Goal: Navigation & Orientation: Find specific page/section

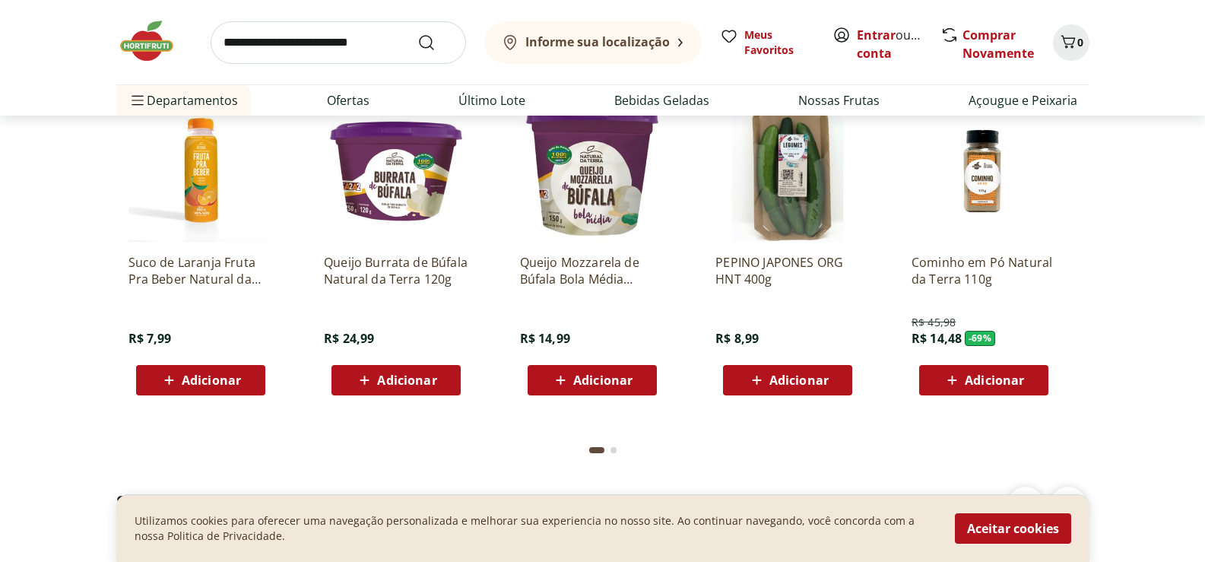
scroll to position [3041, 0]
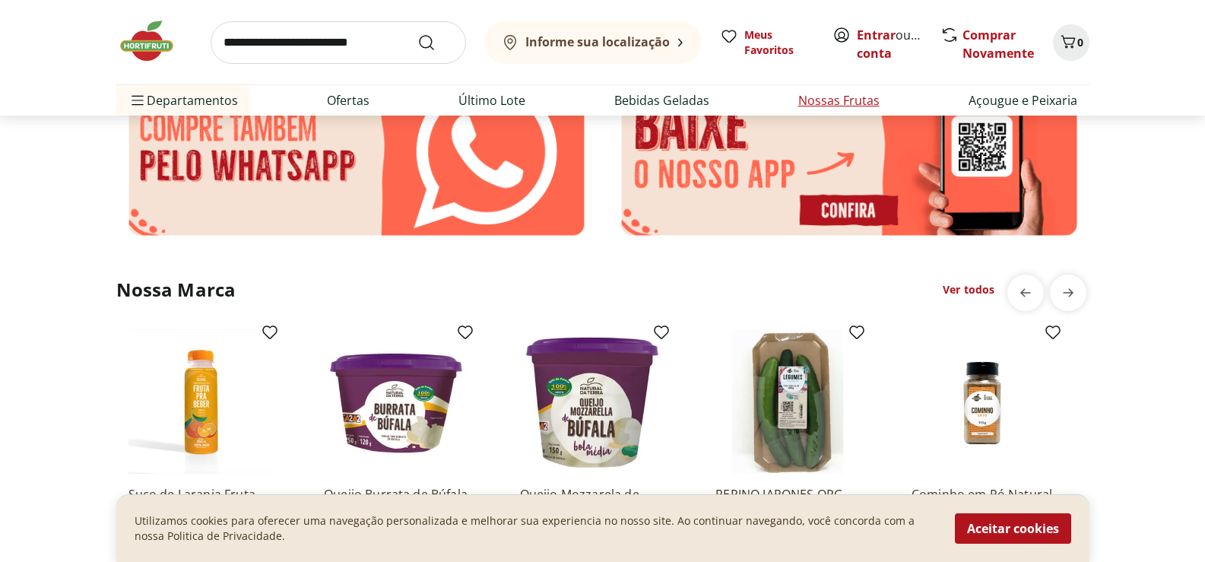
click at [806, 103] on link "Nossas Frutas" at bounding box center [838, 100] width 81 height 18
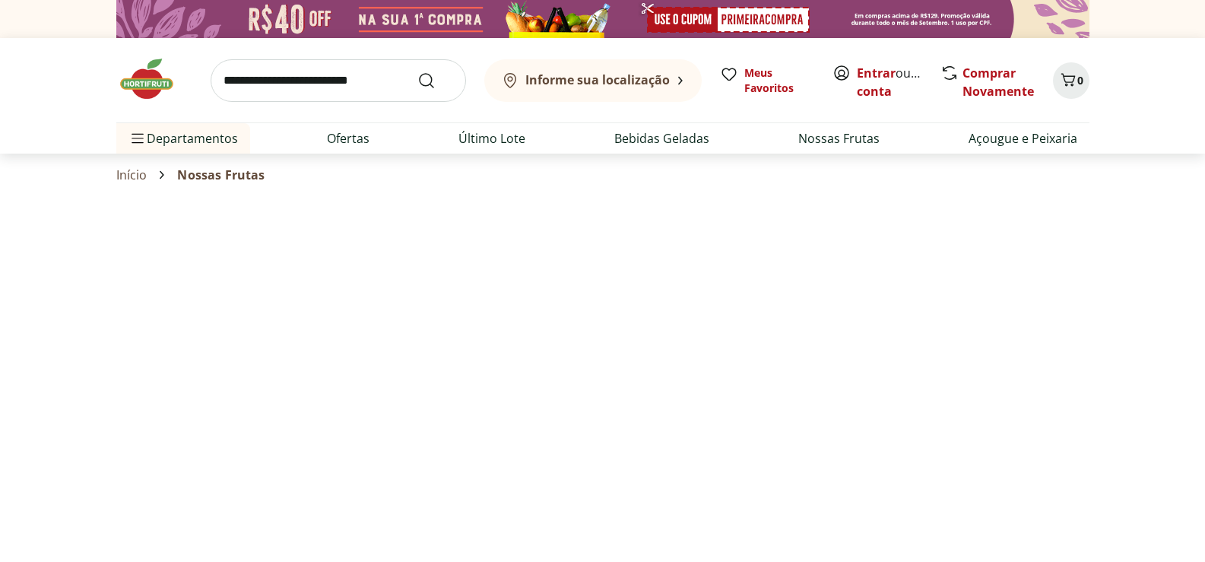
select select "**********"
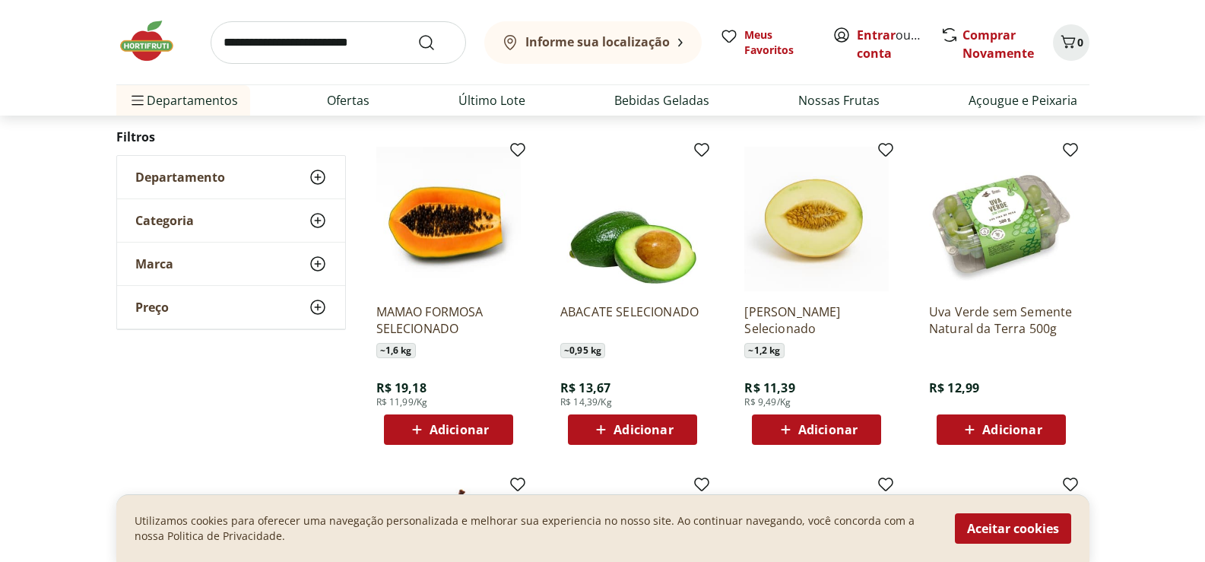
scroll to position [456, 0]
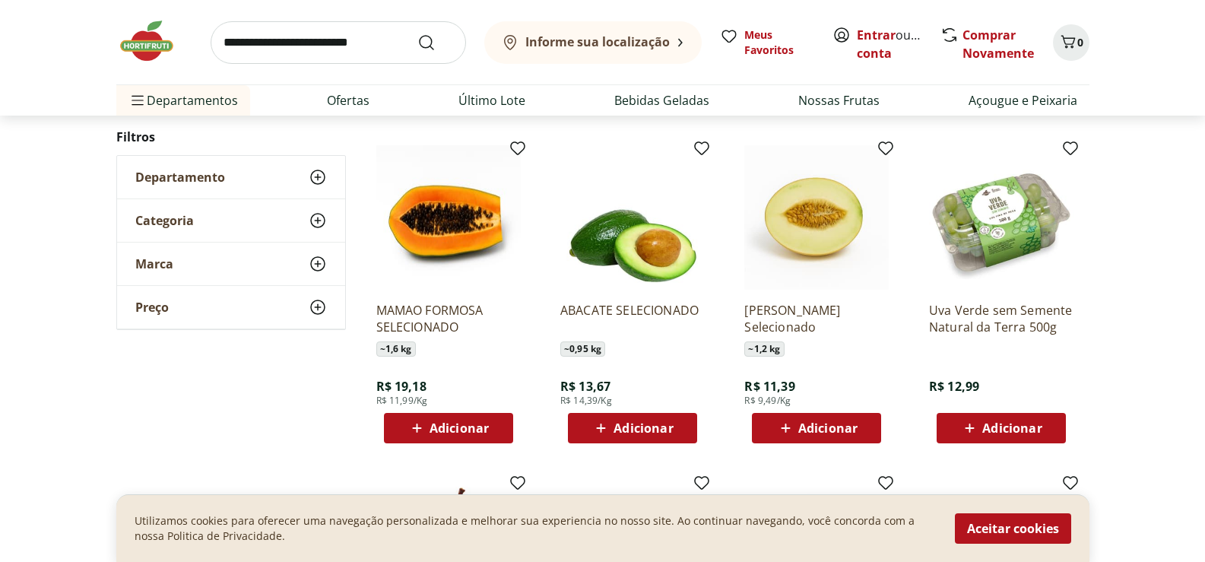
click at [992, 550] on div "Utilizamos cookies para oferecer uma navegação personalizada e melhorar sua exp…" at bounding box center [602, 528] width 973 height 68
click at [974, 531] on button "Aceitar cookies" at bounding box center [1013, 528] width 116 height 30
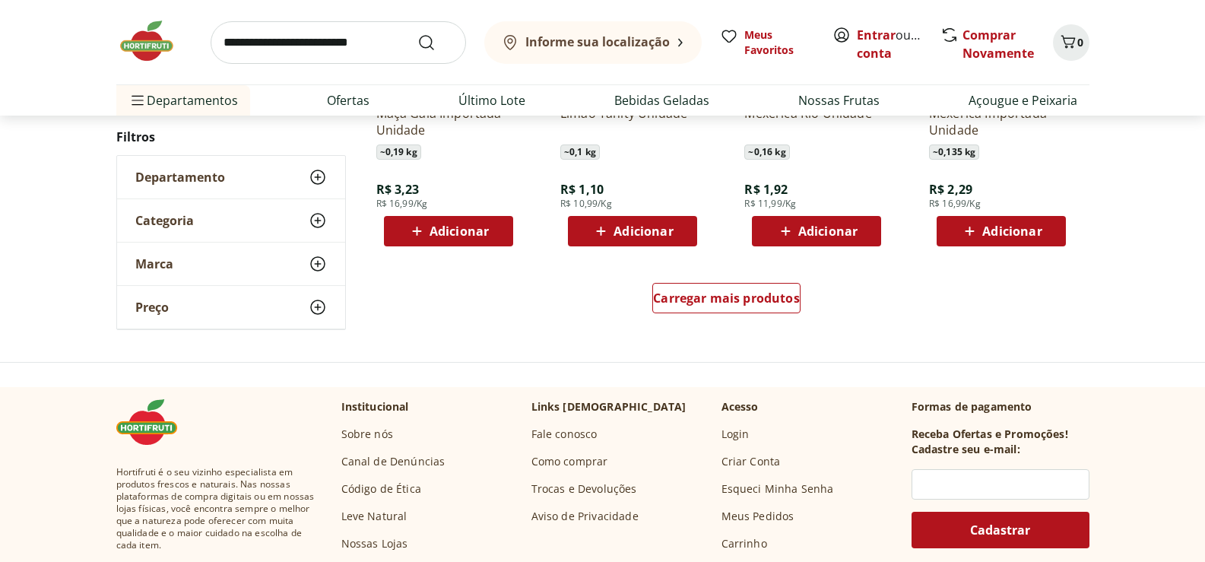
scroll to position [988, 0]
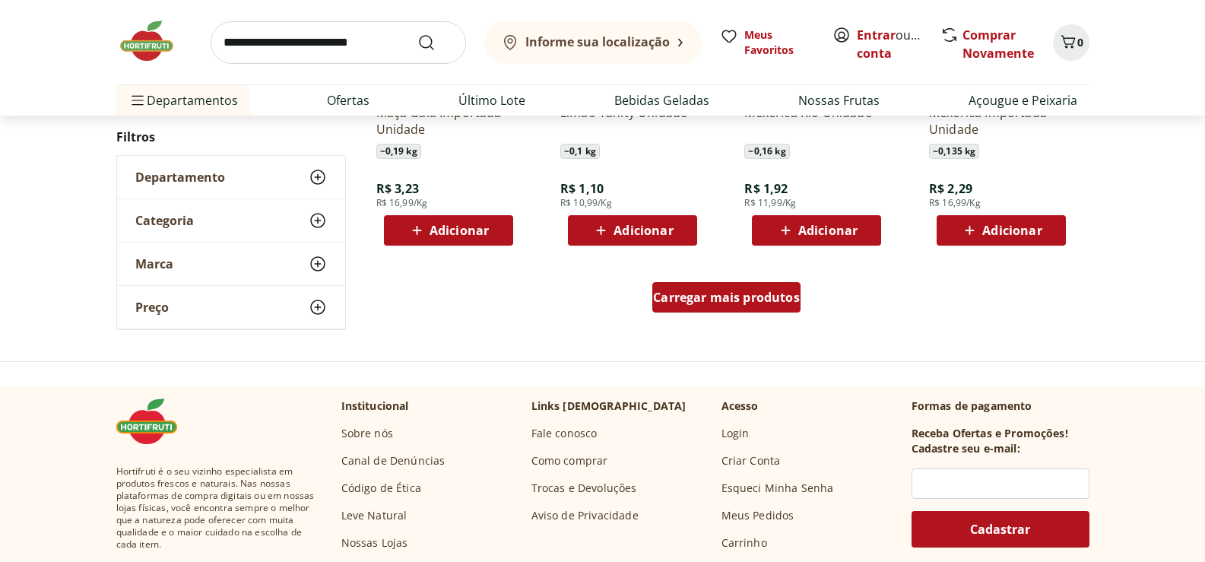
click at [759, 296] on span "Carregar mais produtos" at bounding box center [726, 297] width 147 height 12
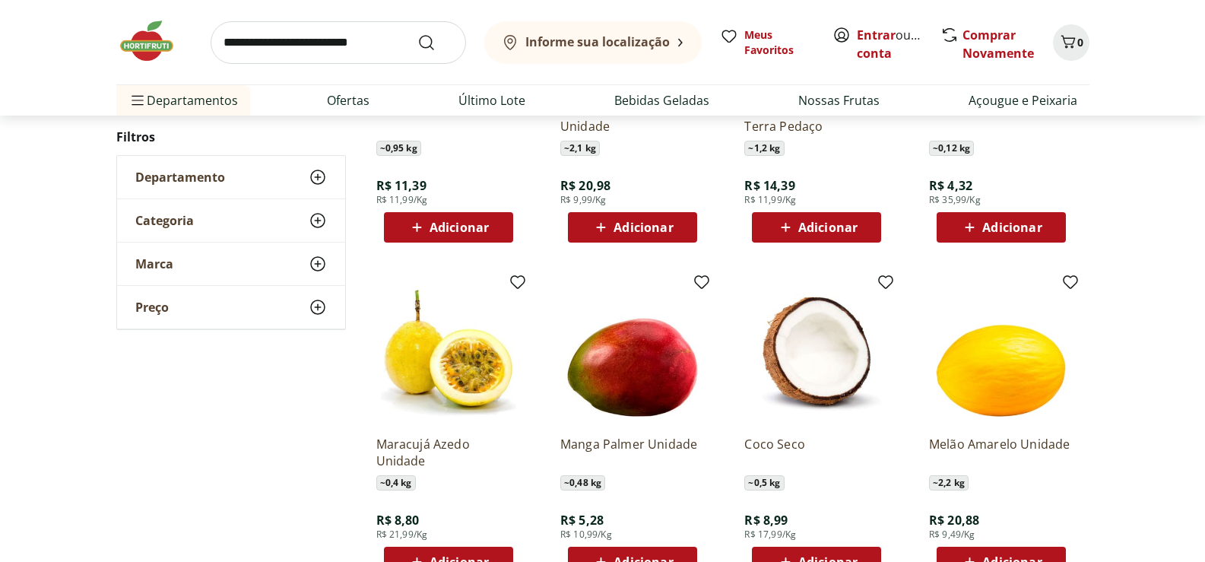
scroll to position [1673, 0]
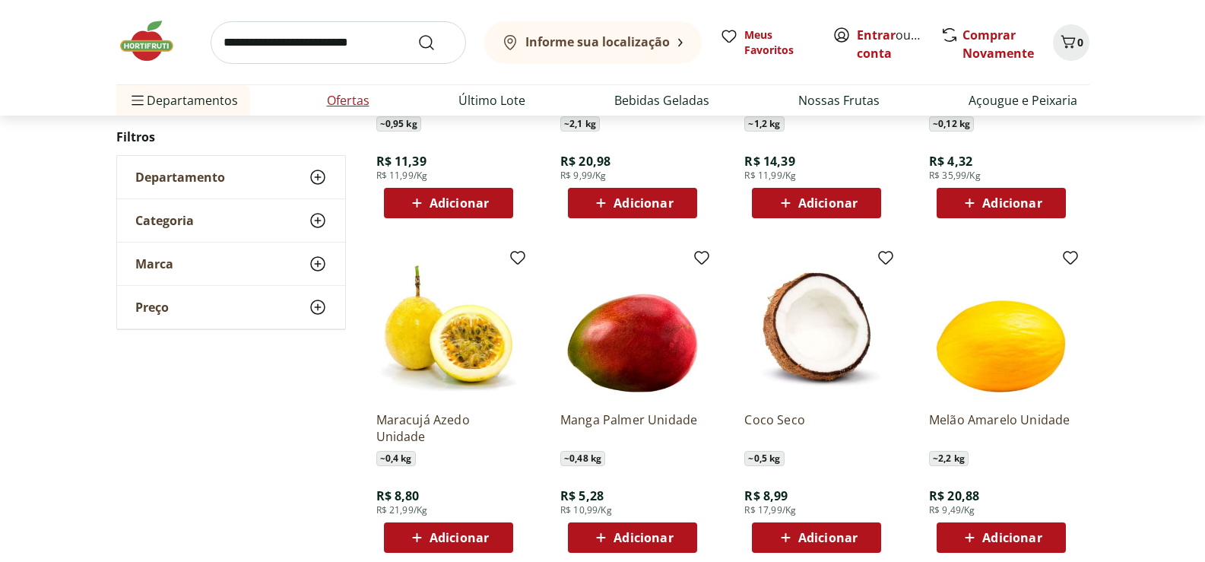
click at [349, 100] on link "Ofertas" at bounding box center [348, 100] width 43 height 18
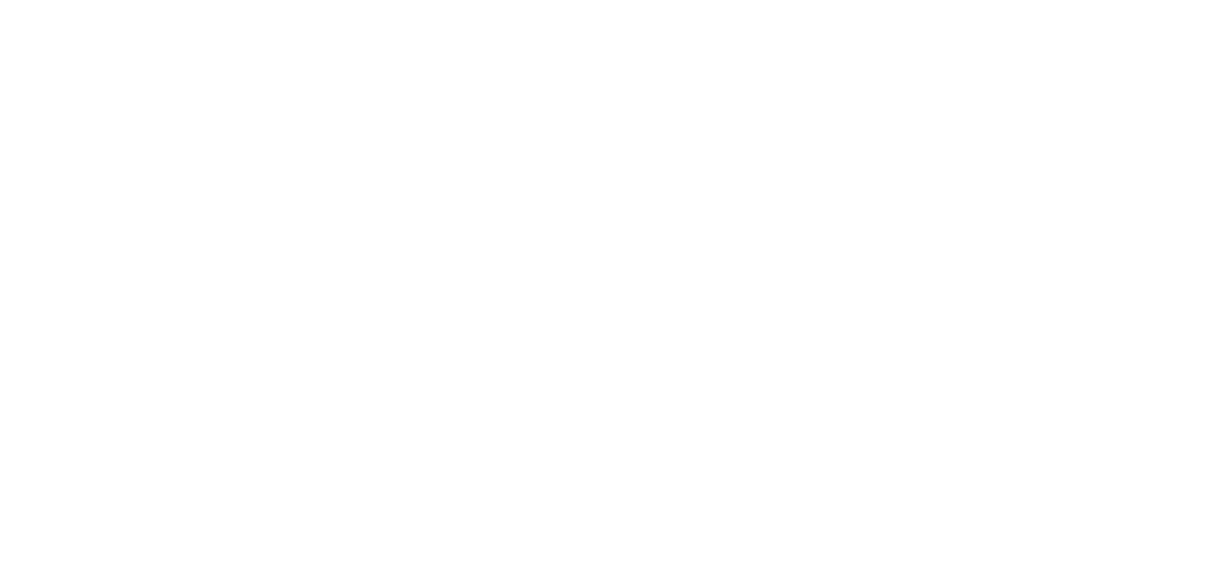
select select "**********"
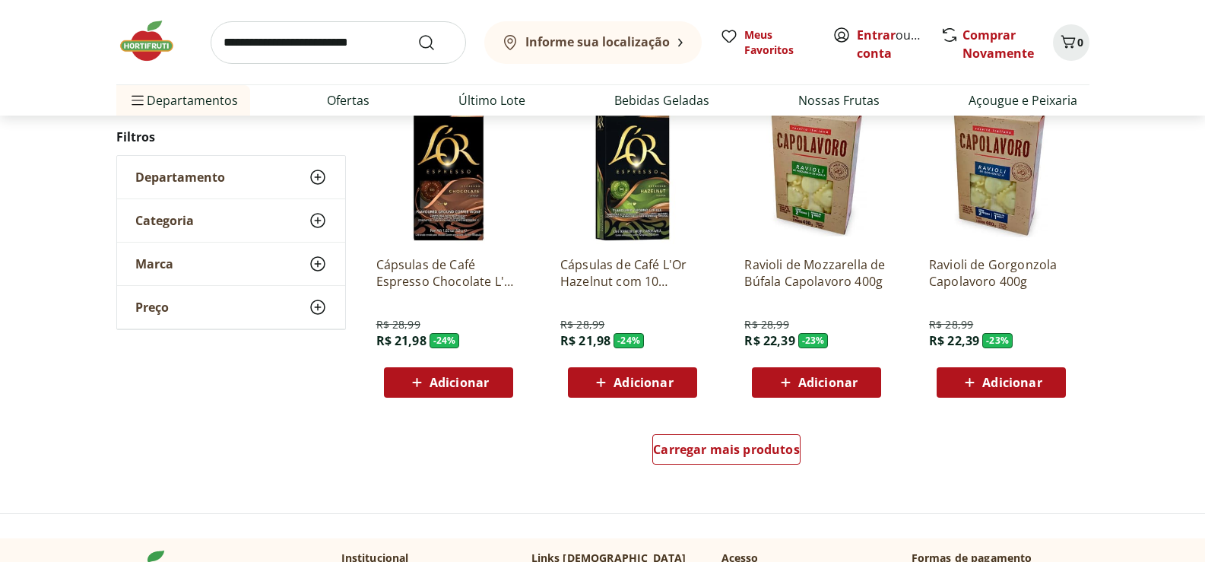
scroll to position [1064, 0]
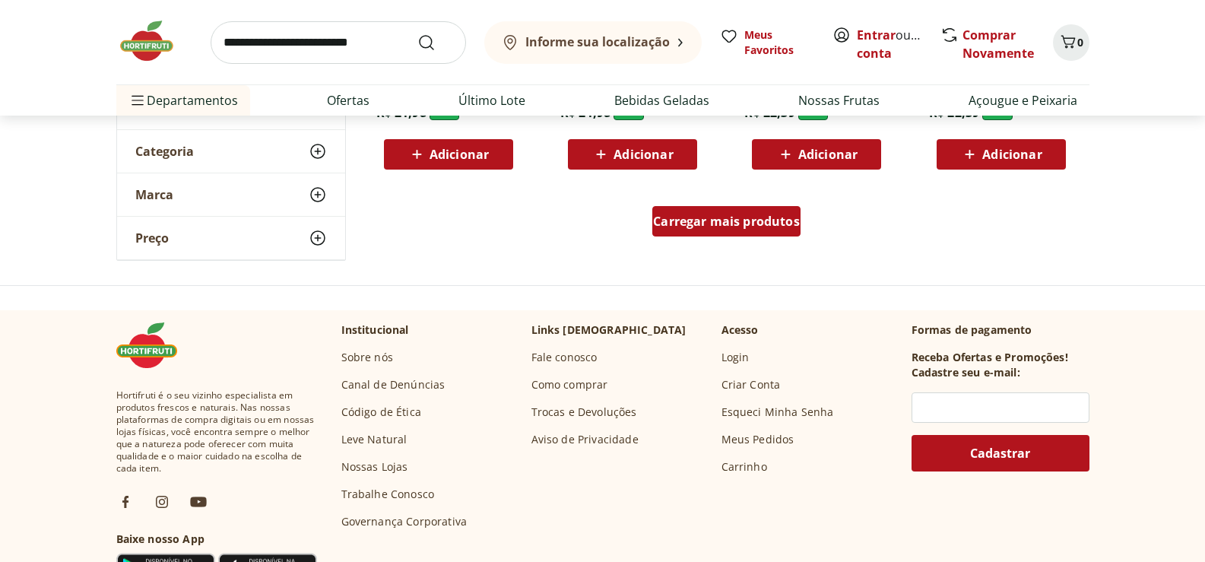
click at [756, 226] on span "Carregar mais produtos" at bounding box center [726, 221] width 147 height 12
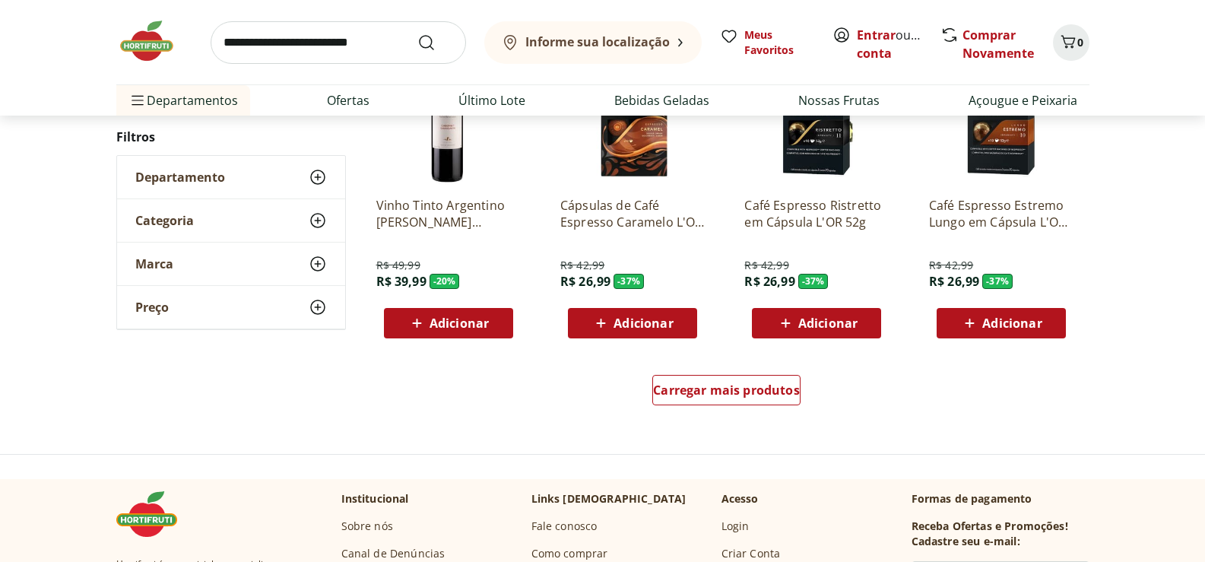
scroll to position [1901, 0]
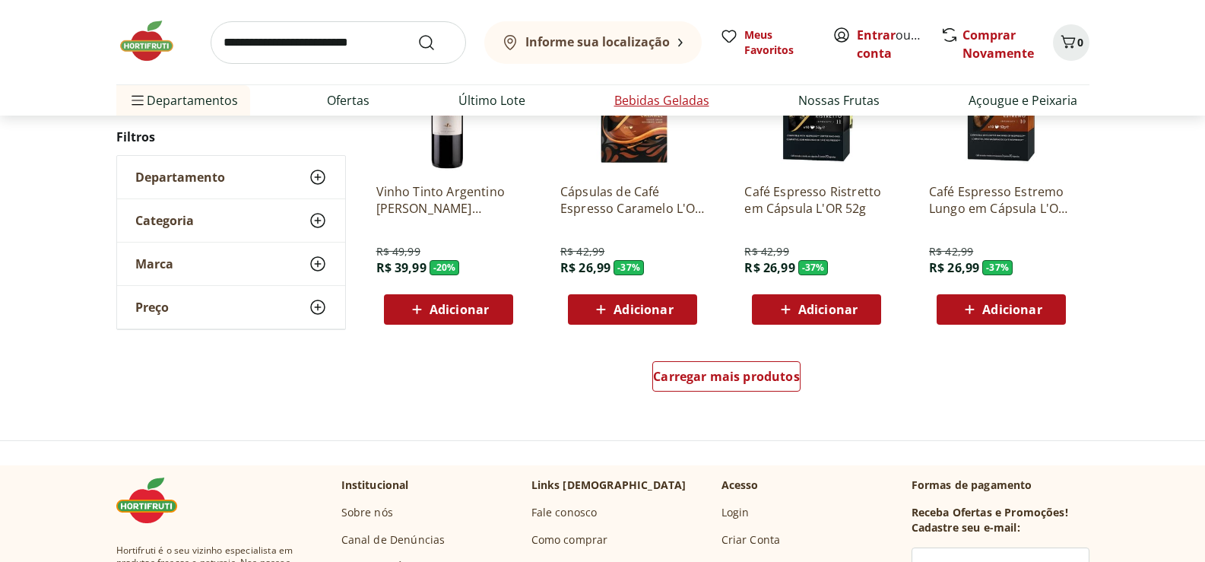
click at [633, 102] on link "Bebidas Geladas" at bounding box center [661, 100] width 95 height 18
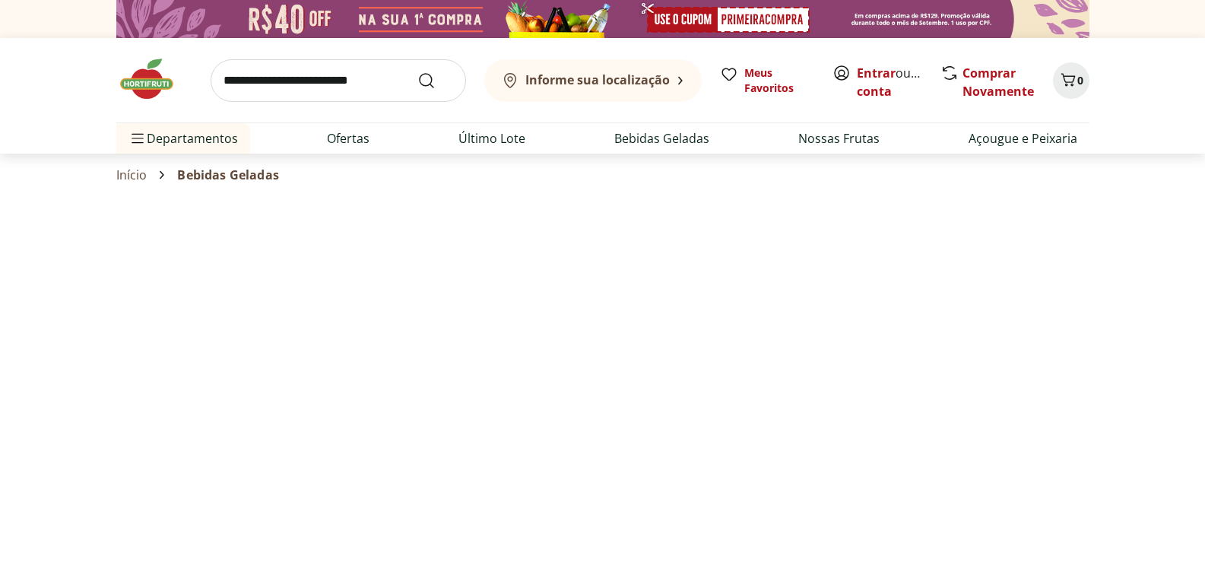
select select "**********"
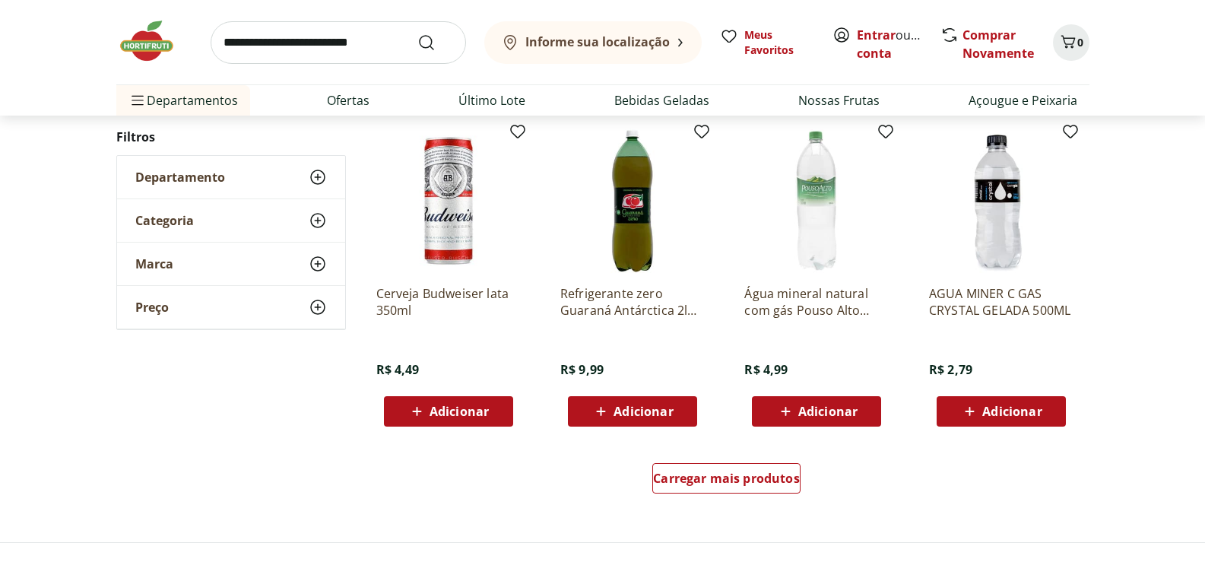
scroll to position [760, 0]
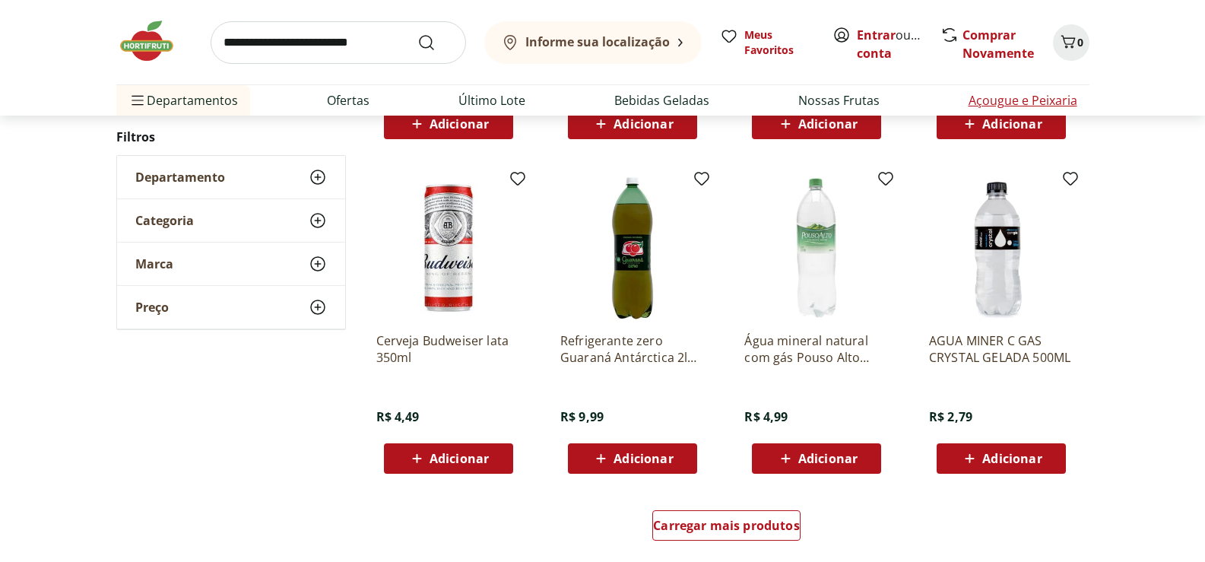
click at [1005, 97] on link "Açougue e Peixaria" at bounding box center [1023, 100] width 109 height 18
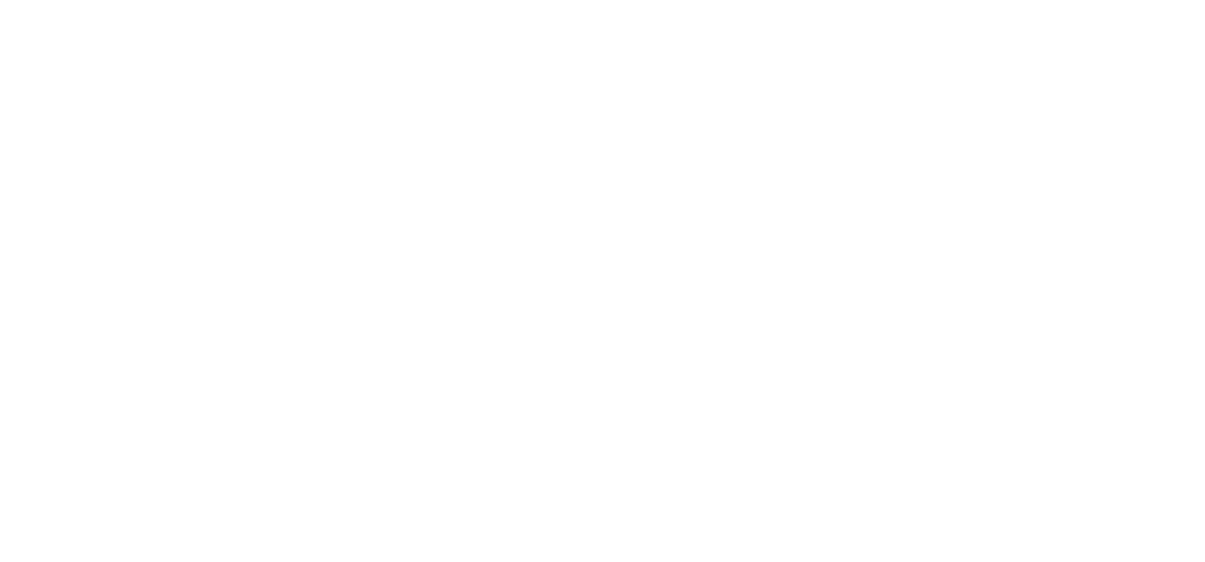
select select "**********"
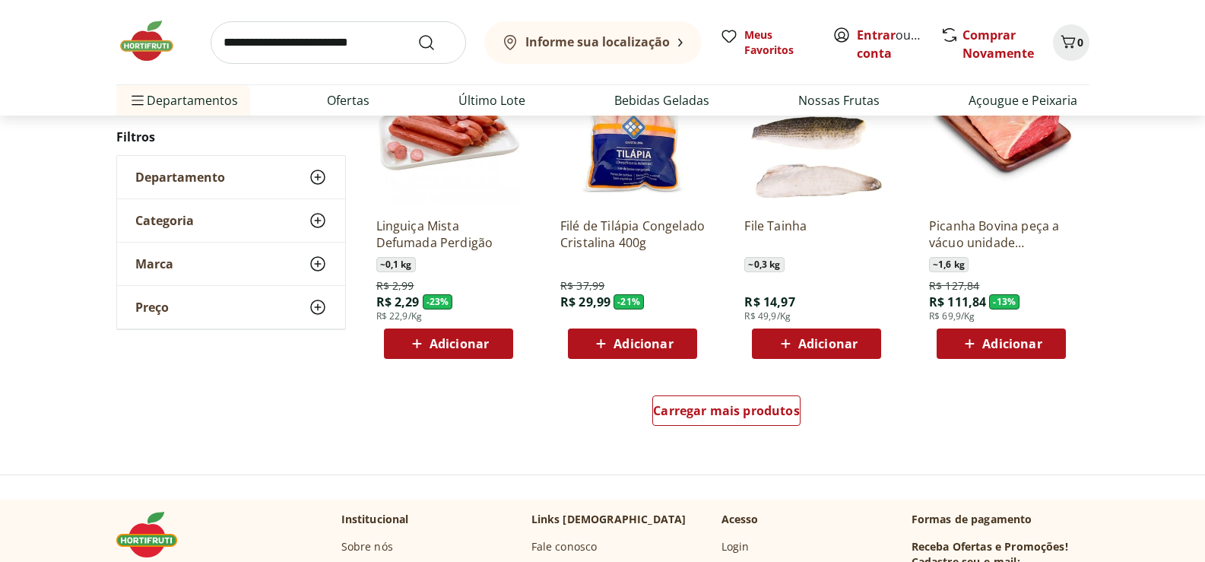
scroll to position [912, 0]
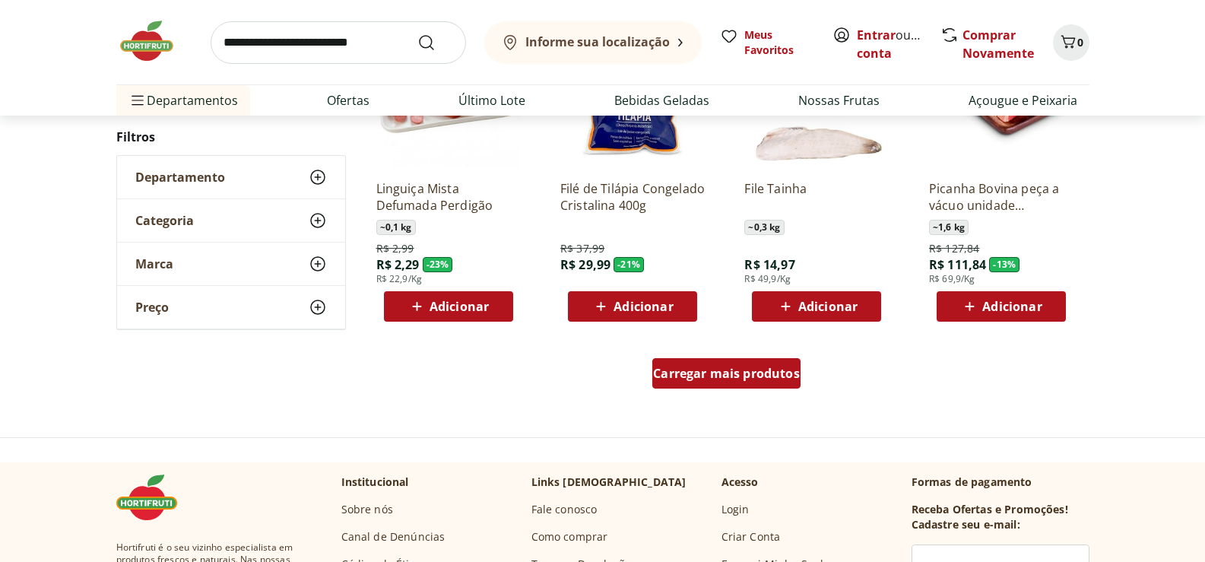
click at [703, 386] on div "Carregar mais produtos" at bounding box center [726, 373] width 148 height 30
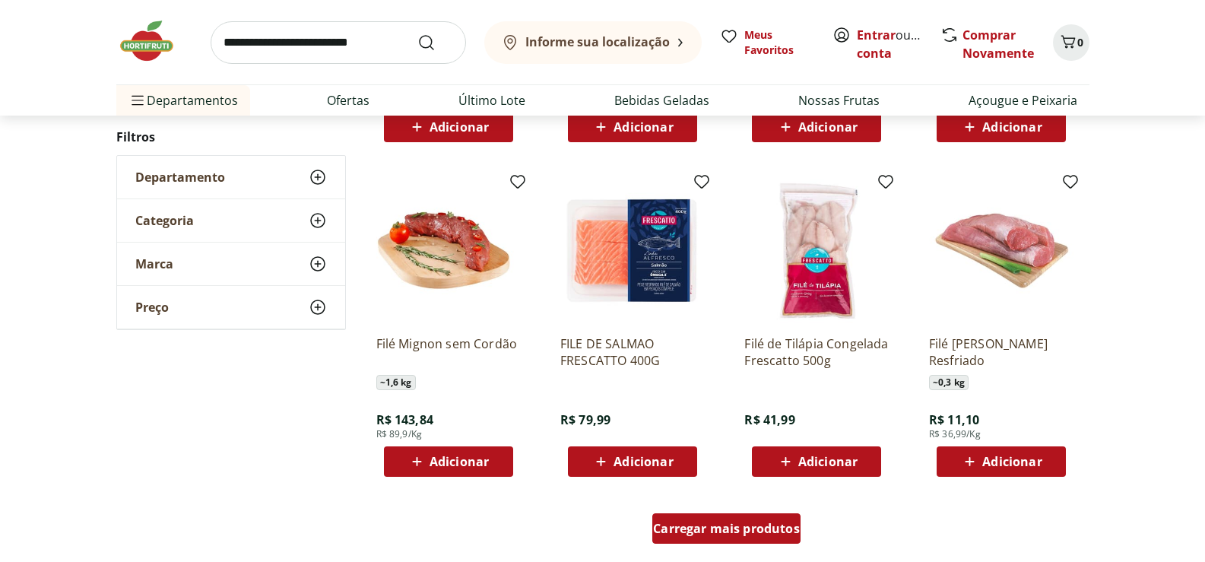
scroll to position [1825, 0]
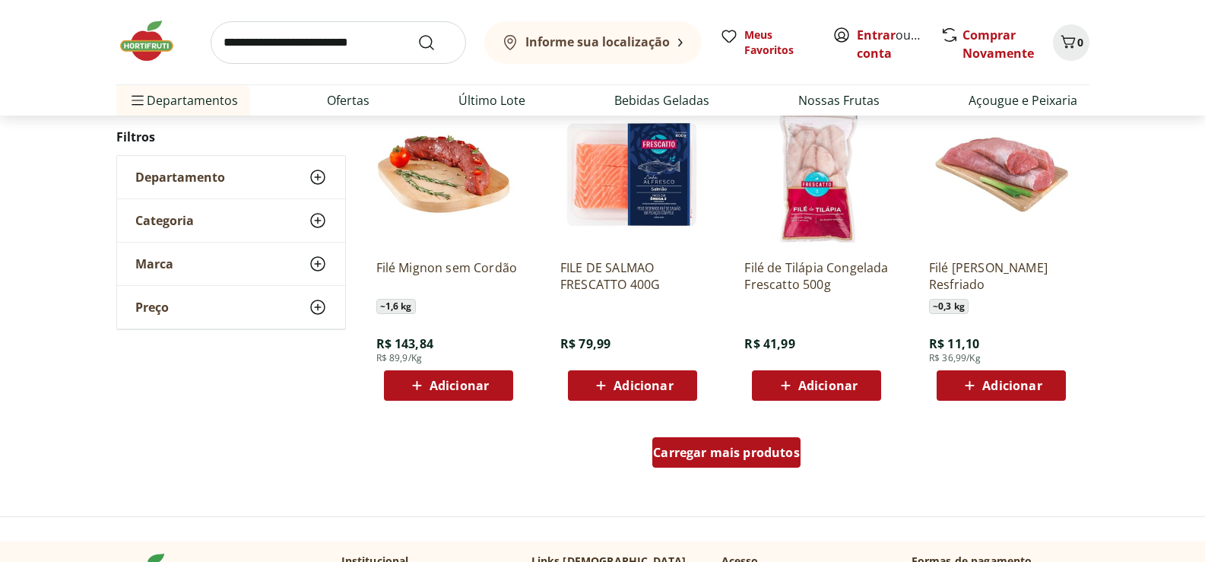
click at [718, 457] on span "Carregar mais produtos" at bounding box center [726, 452] width 147 height 12
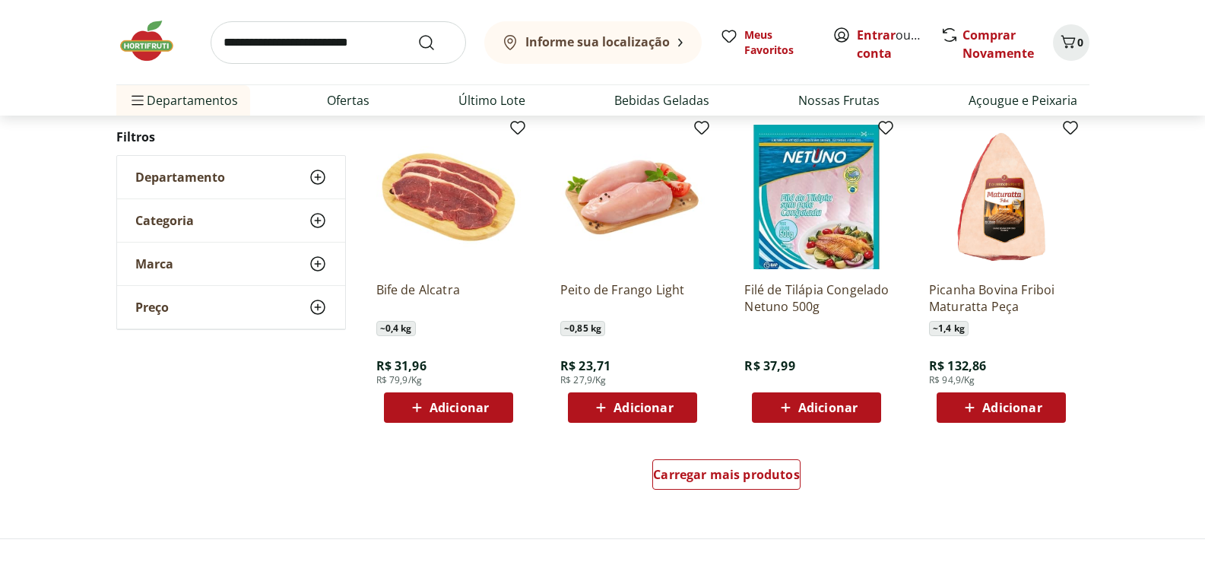
scroll to position [2813, 0]
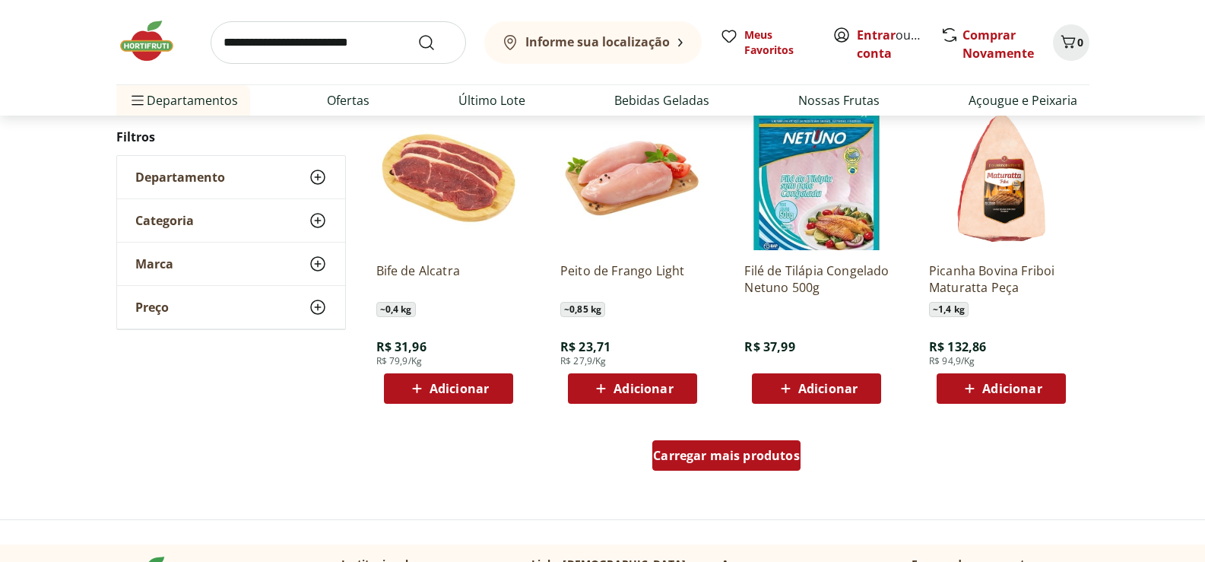
click at [680, 468] on div "Carregar mais produtos" at bounding box center [726, 455] width 148 height 30
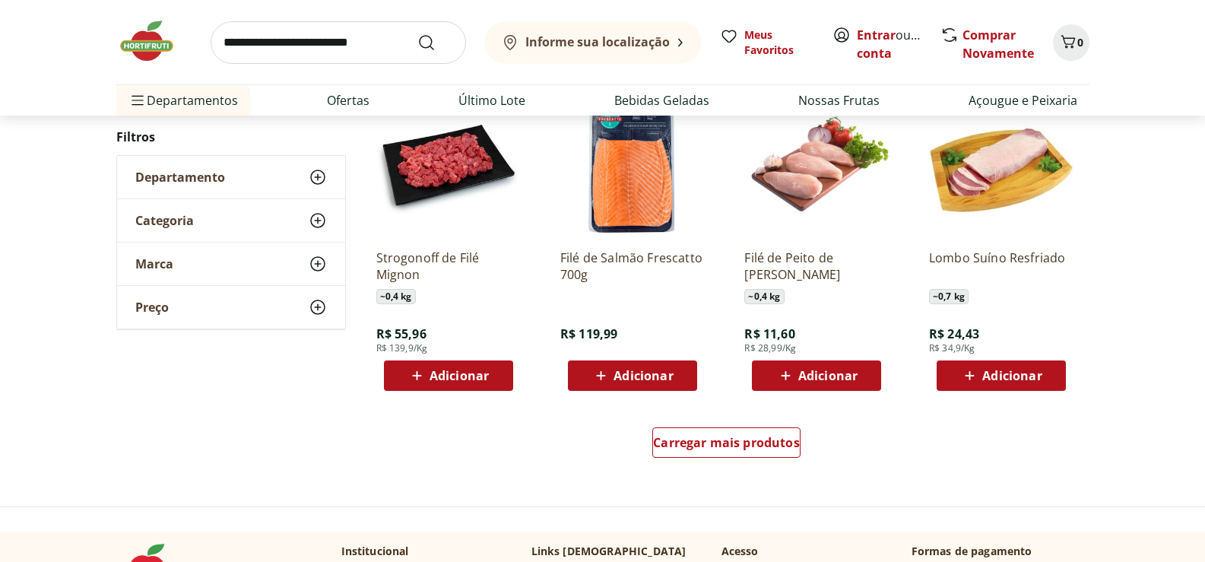
scroll to position [4030, 0]
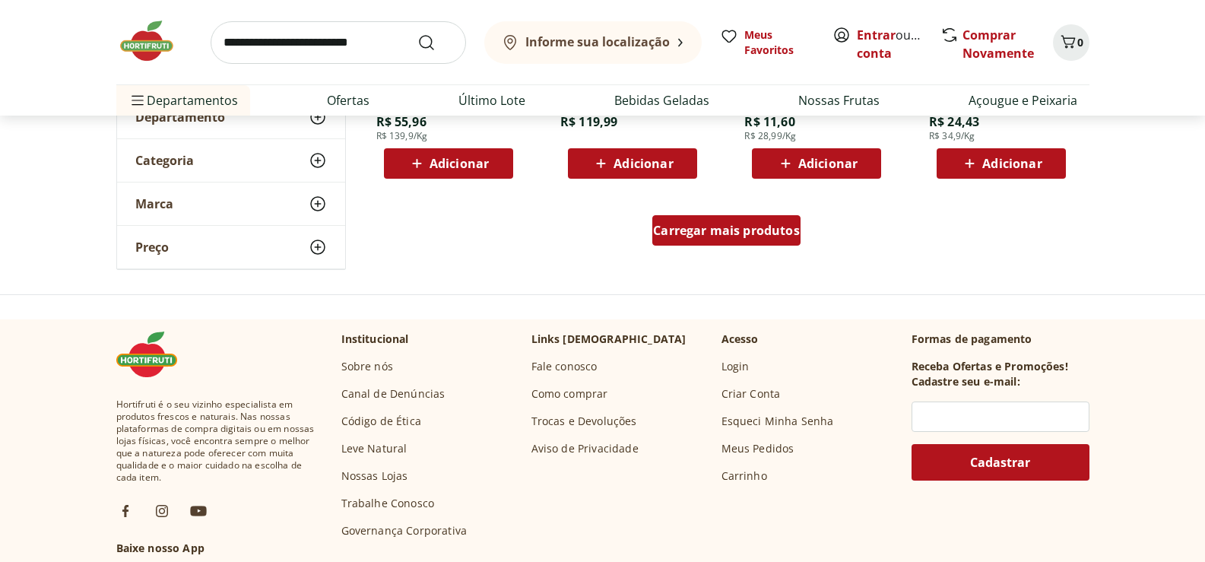
click at [702, 234] on span "Carregar mais produtos" at bounding box center [726, 230] width 147 height 12
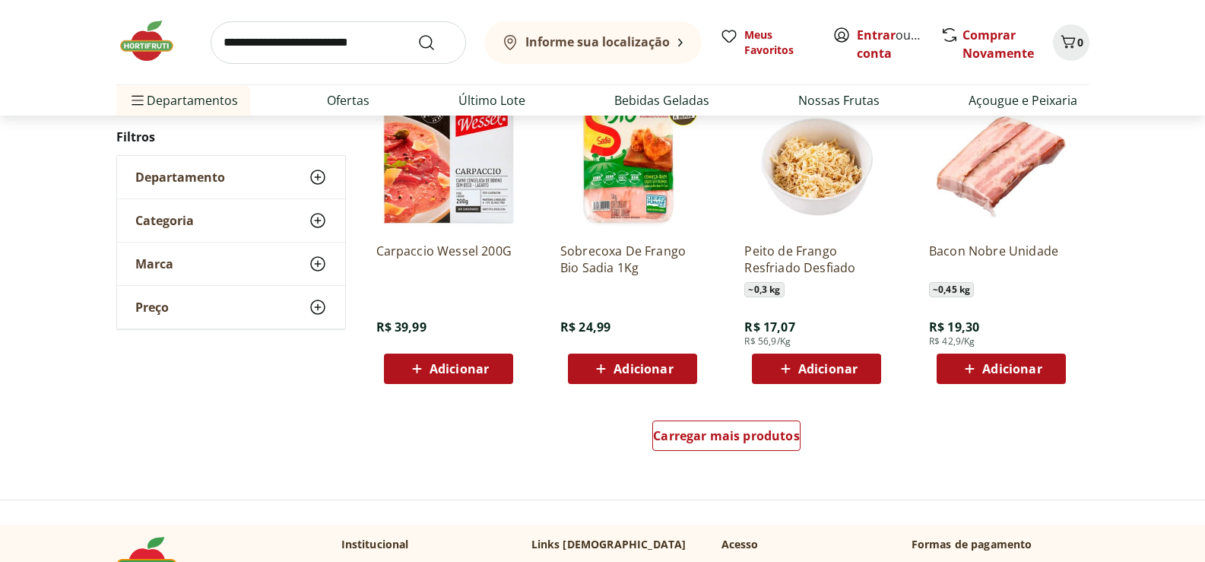
scroll to position [4790, 0]
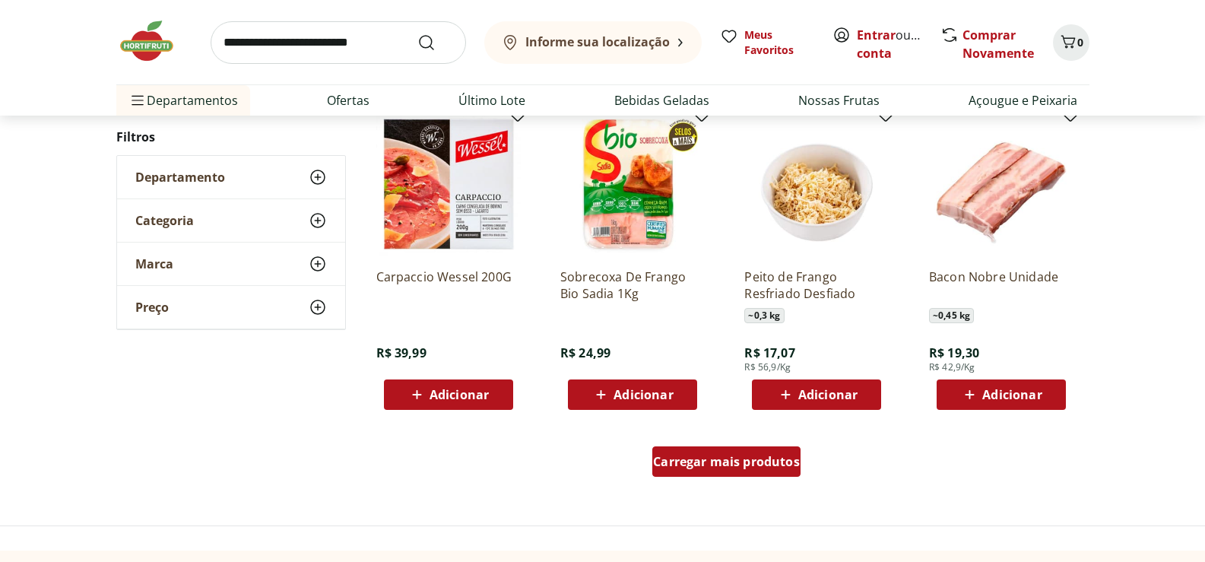
click at [728, 465] on span "Carregar mais produtos" at bounding box center [726, 461] width 147 height 12
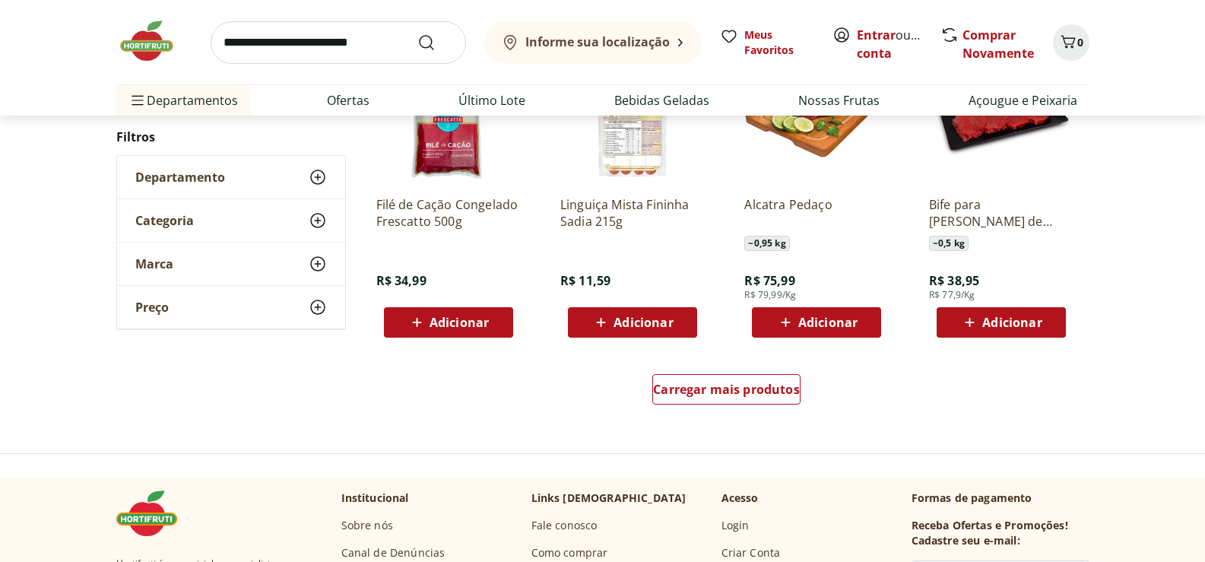
scroll to position [5854, 0]
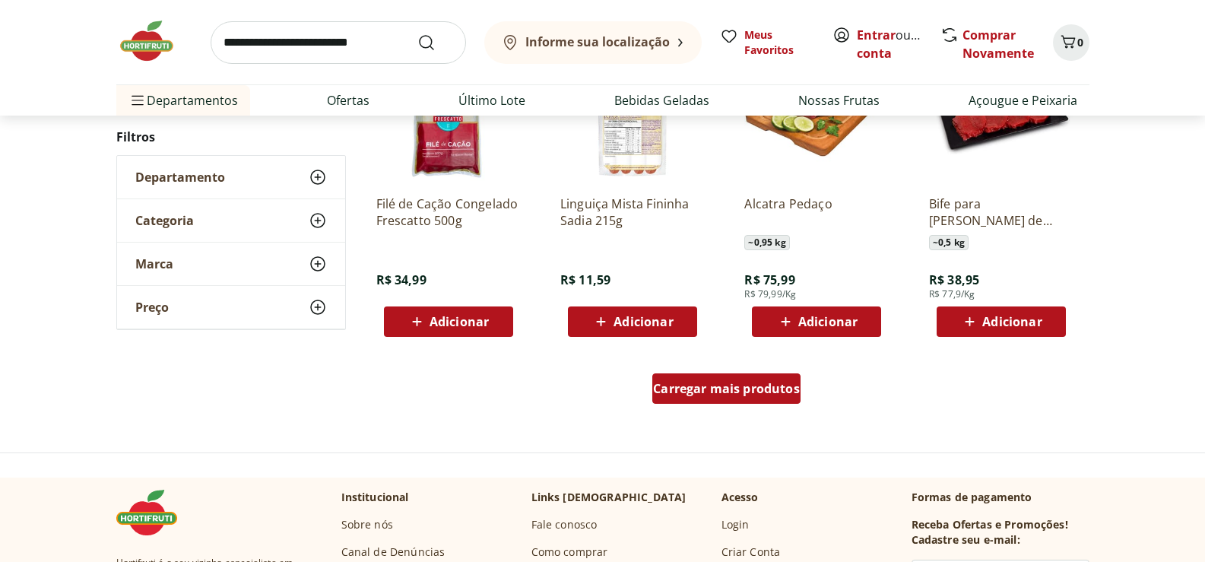
click at [690, 393] on span "Carregar mais produtos" at bounding box center [726, 388] width 147 height 12
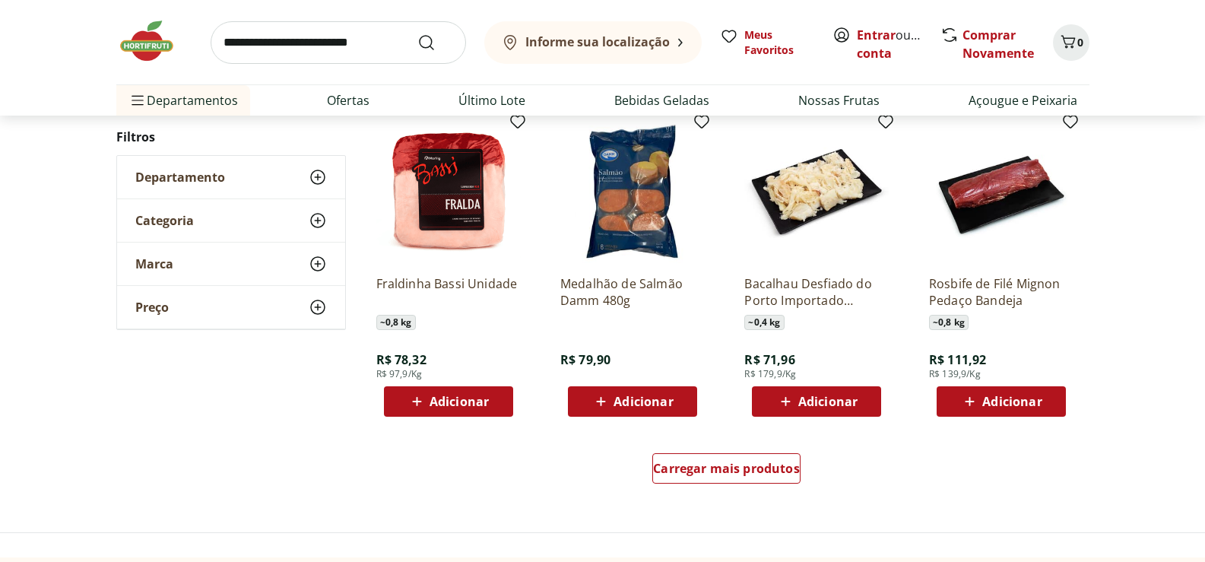
scroll to position [6767, 0]
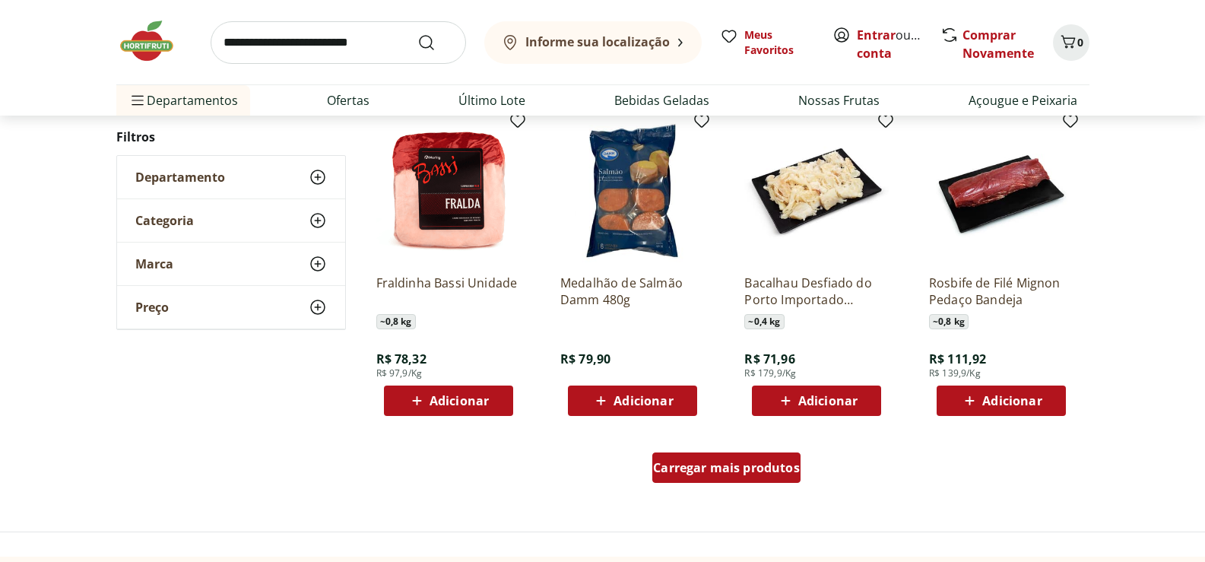
click at [731, 476] on div "Carregar mais produtos" at bounding box center [726, 467] width 148 height 30
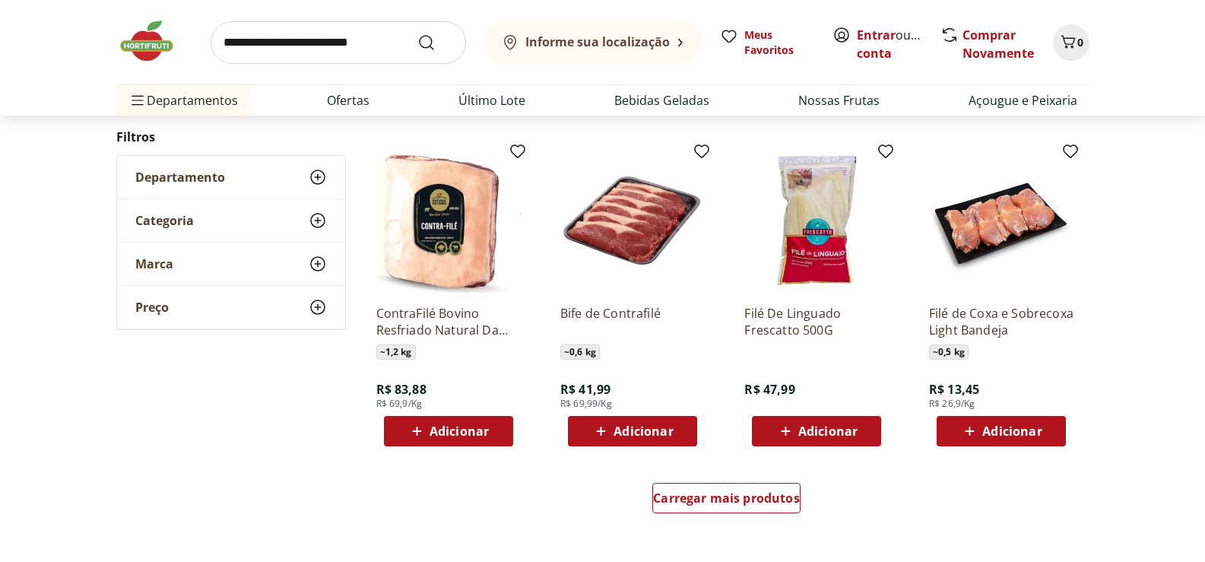
scroll to position [7907, 0]
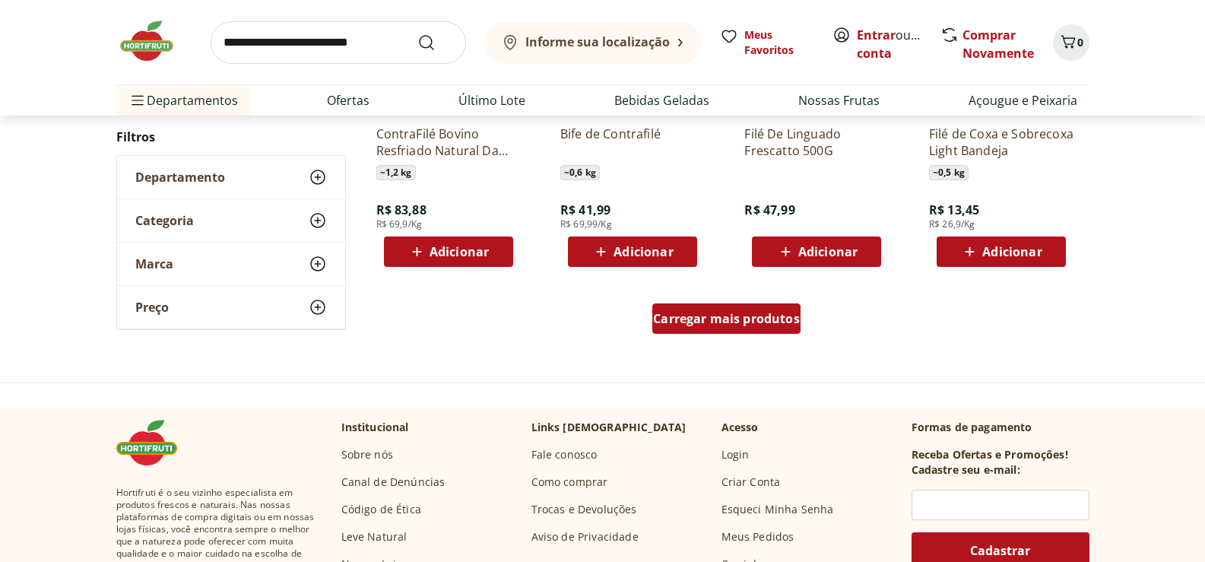
click at [738, 327] on div "Carregar mais produtos" at bounding box center [726, 318] width 148 height 30
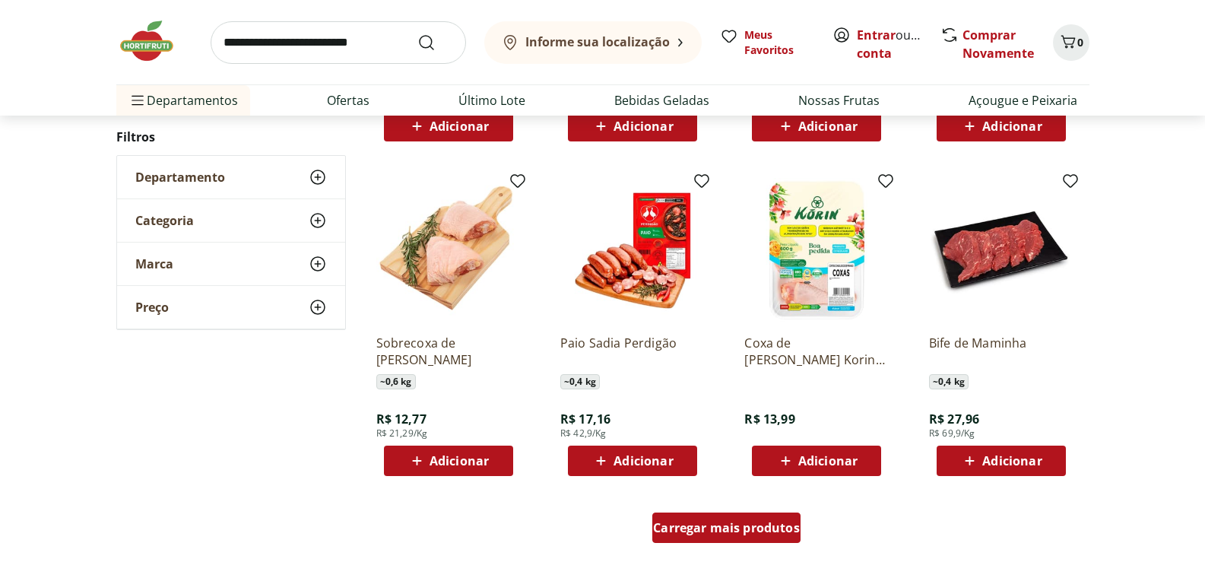
scroll to position [8667, 0]
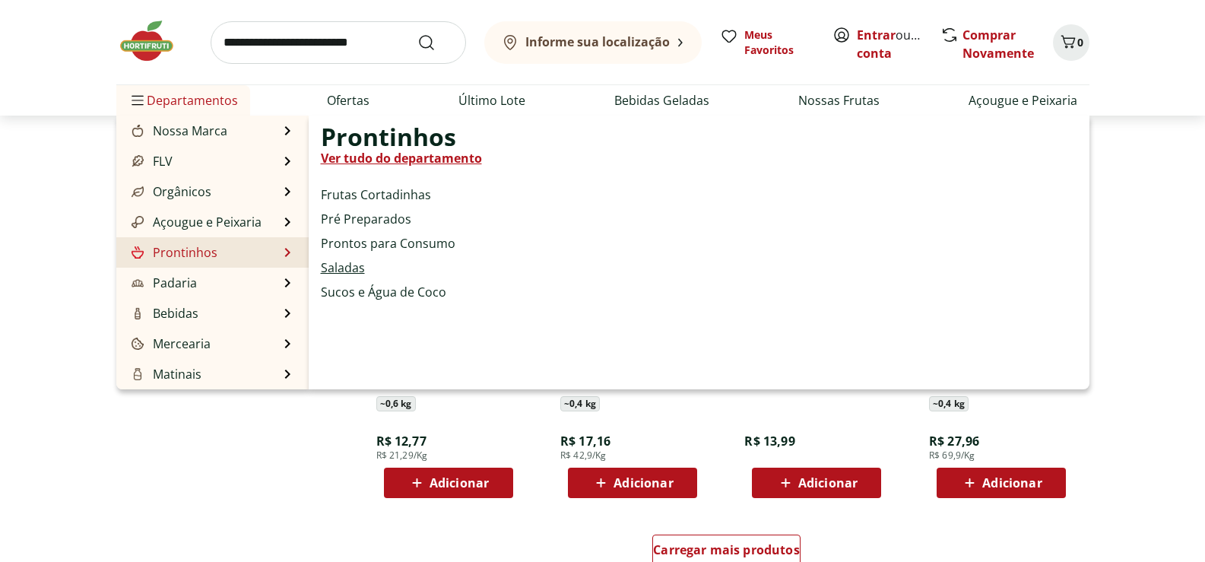
click at [346, 271] on link "Saladas" at bounding box center [343, 268] width 44 height 18
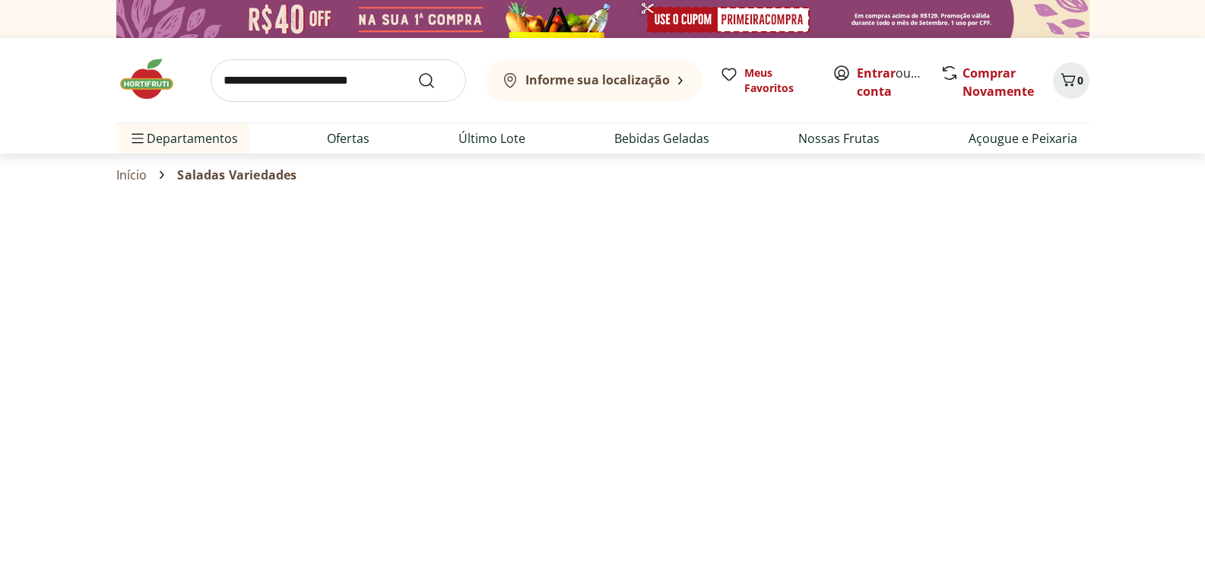
select select "**********"
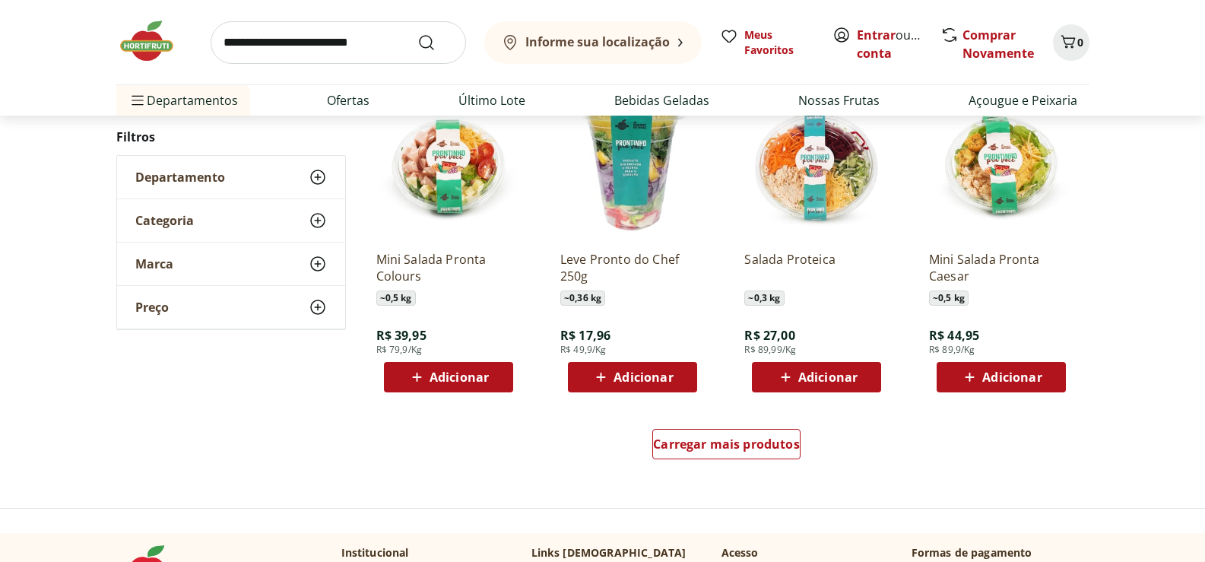
scroll to position [836, 0]
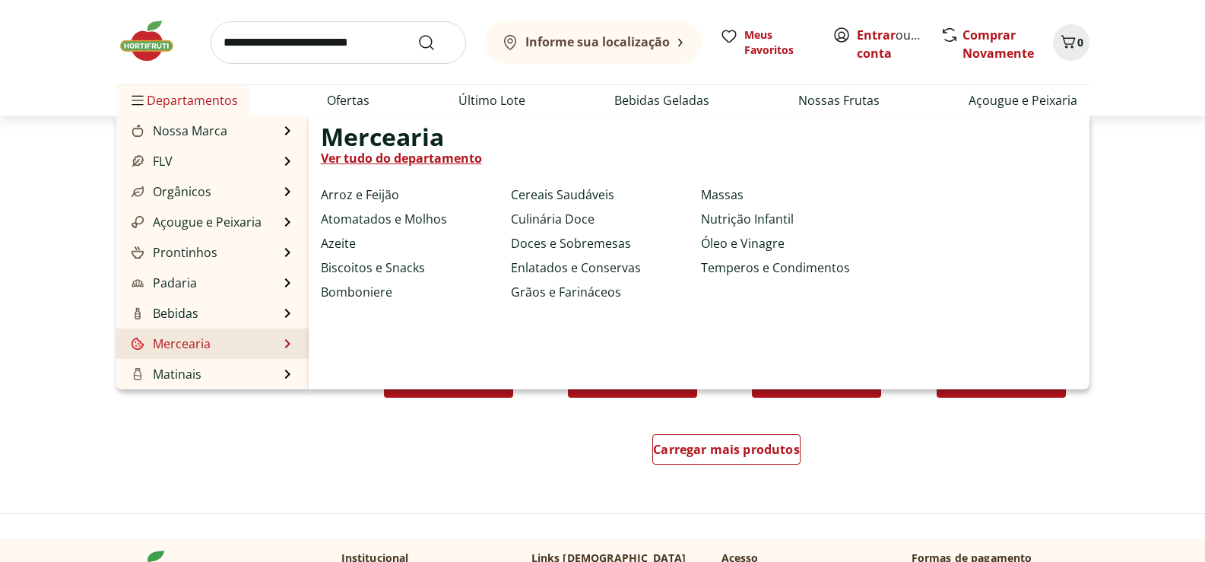
click at [429, 156] on link "Ver tudo do departamento" at bounding box center [401, 158] width 161 height 18
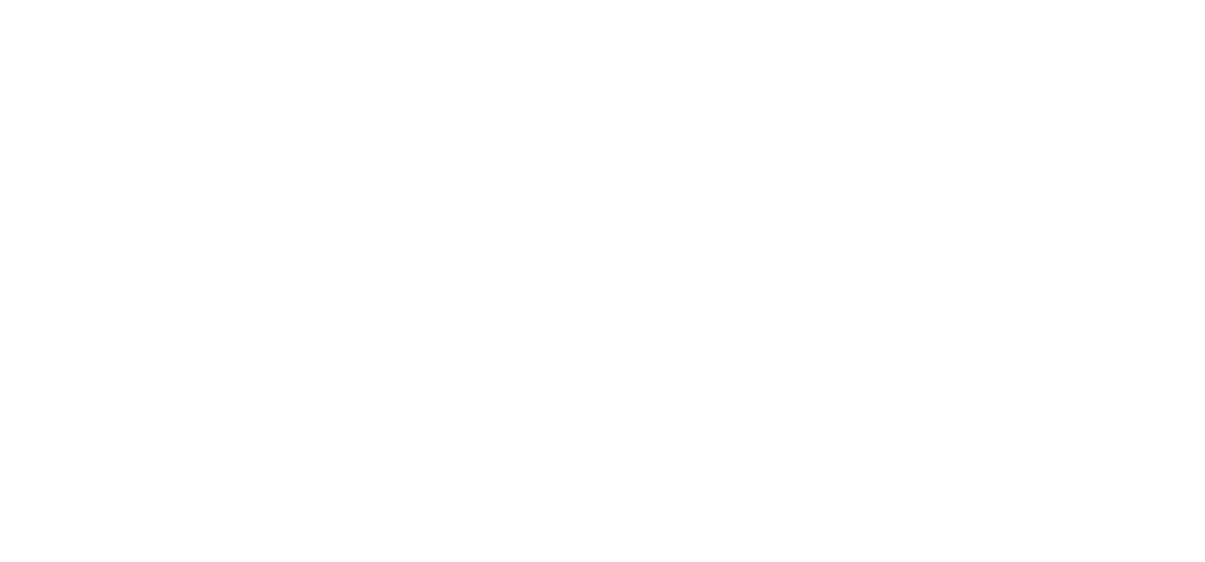
select select "**********"
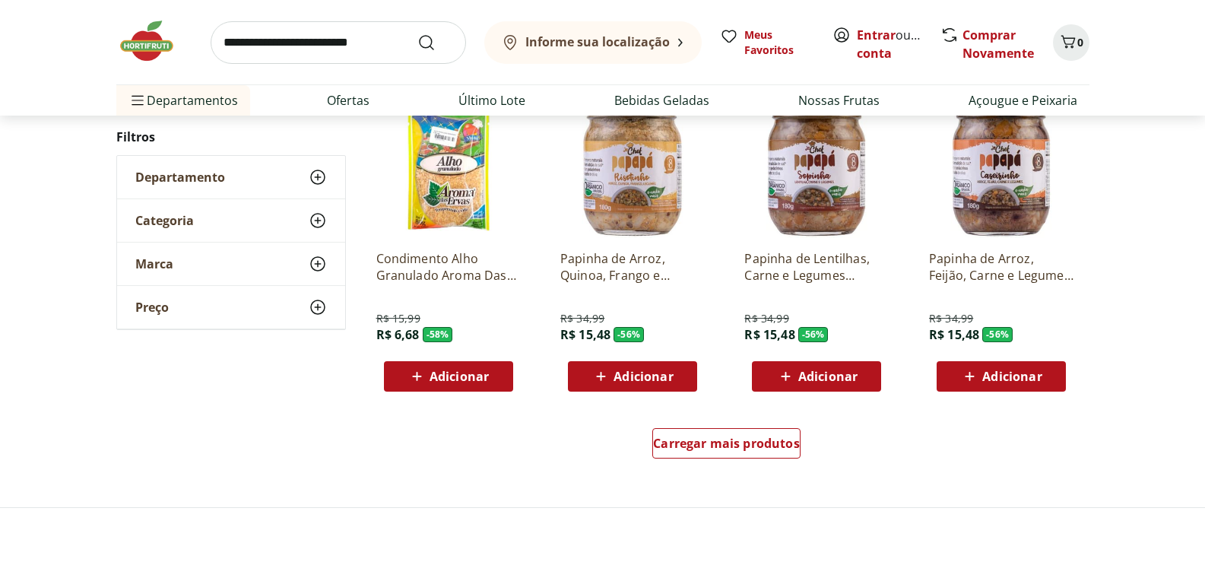
scroll to position [912, 0]
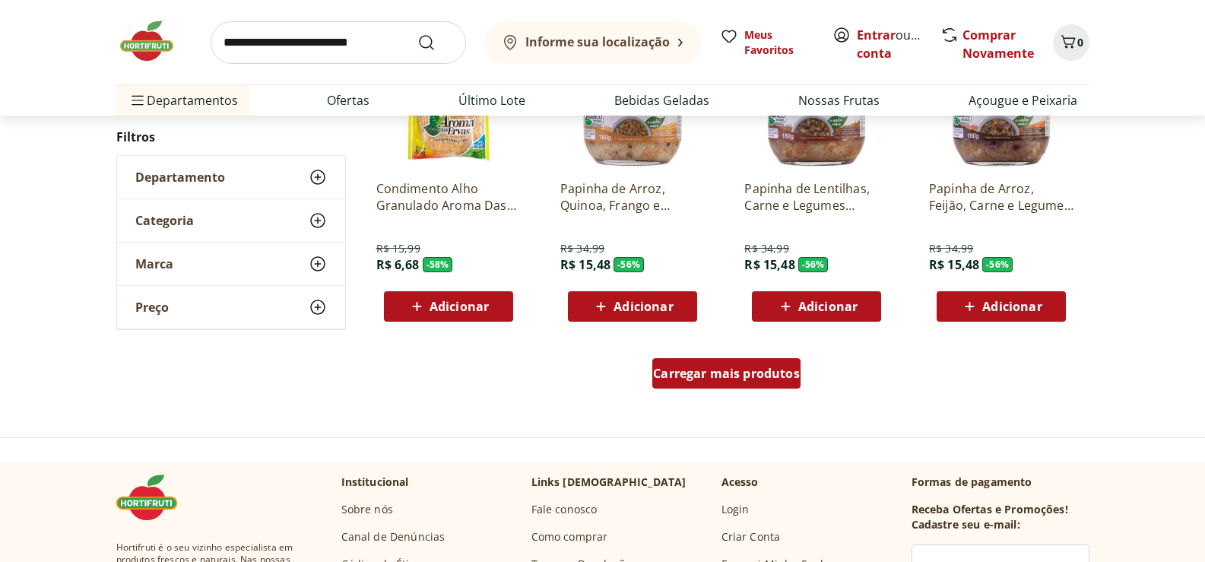
click at [693, 383] on div "Carregar mais produtos" at bounding box center [726, 373] width 148 height 30
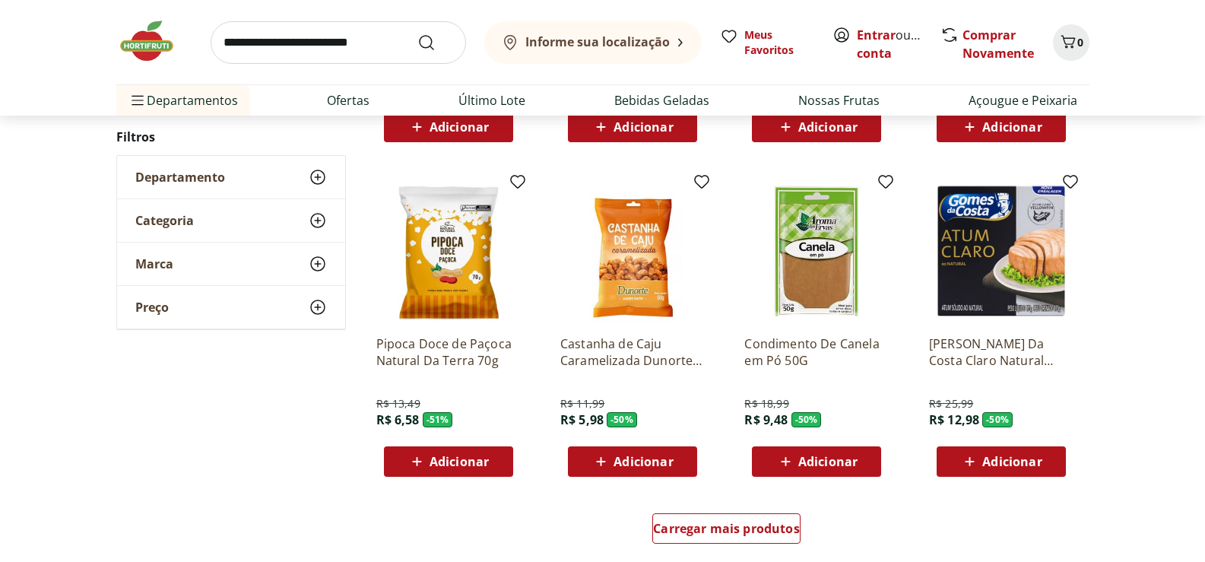
scroll to position [1901, 0]
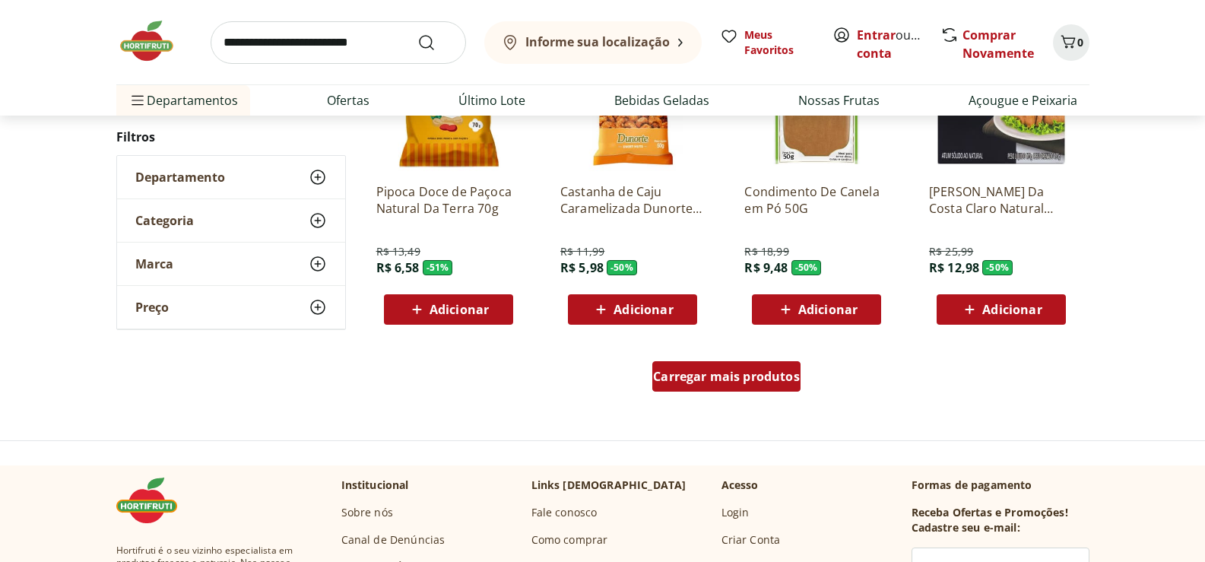
click at [682, 381] on span "Carregar mais produtos" at bounding box center [726, 376] width 147 height 12
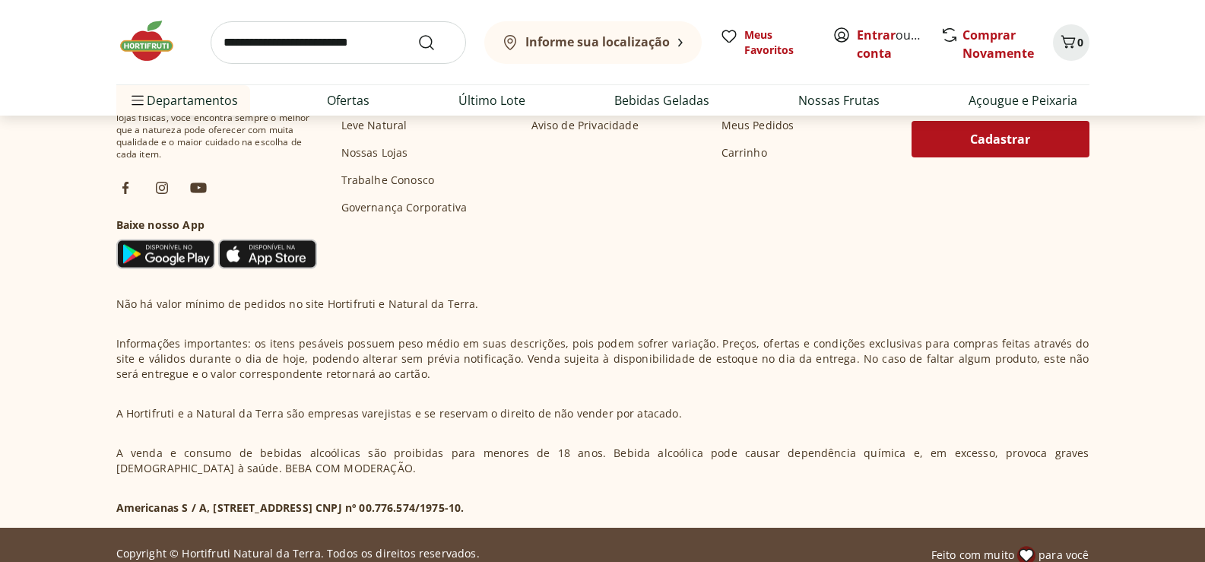
scroll to position [3382, 0]
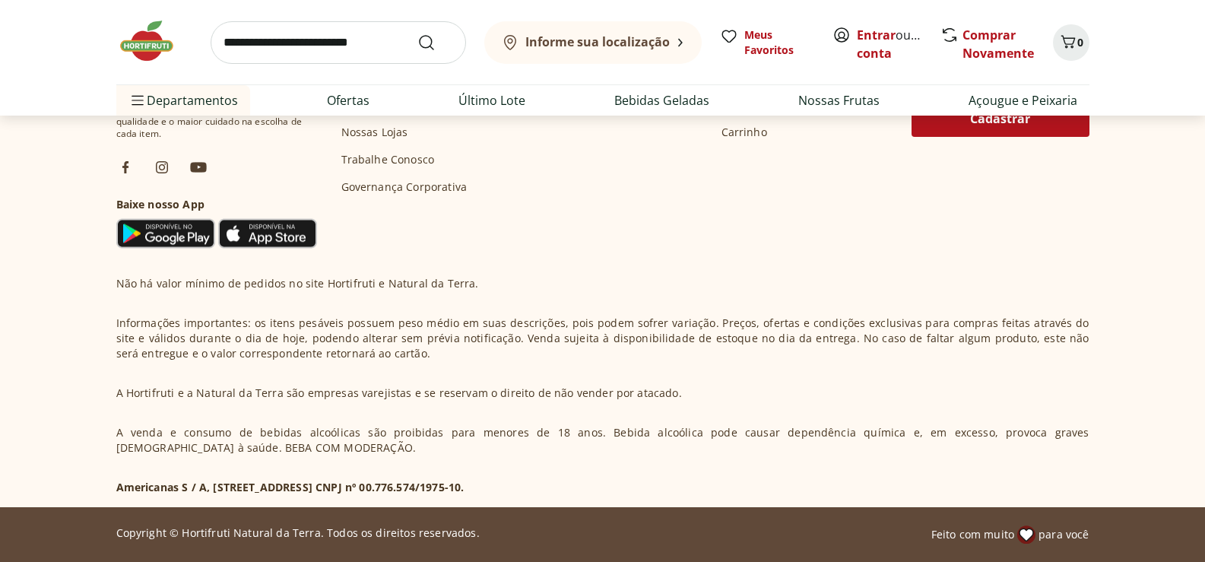
drag, startPoint x: 618, startPoint y: 486, endPoint x: 512, endPoint y: 494, distance: 106.0
click at [512, 494] on div "Não há valor mínimo de pedidos no site Hortifruti e Natural da Terra. Informaçõ…" at bounding box center [602, 385] width 973 height 219
click at [526, 439] on p "A venda e consumo de bebidas alcoólicas são proibidas para menores de 18 anos. …" at bounding box center [602, 440] width 973 height 30
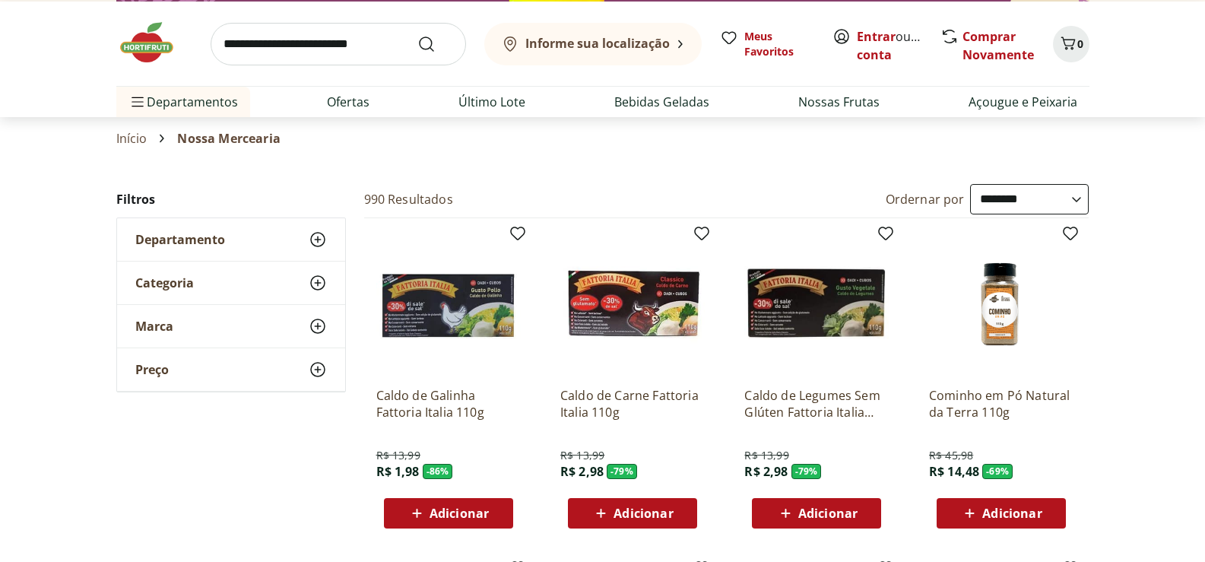
scroll to position [0, 0]
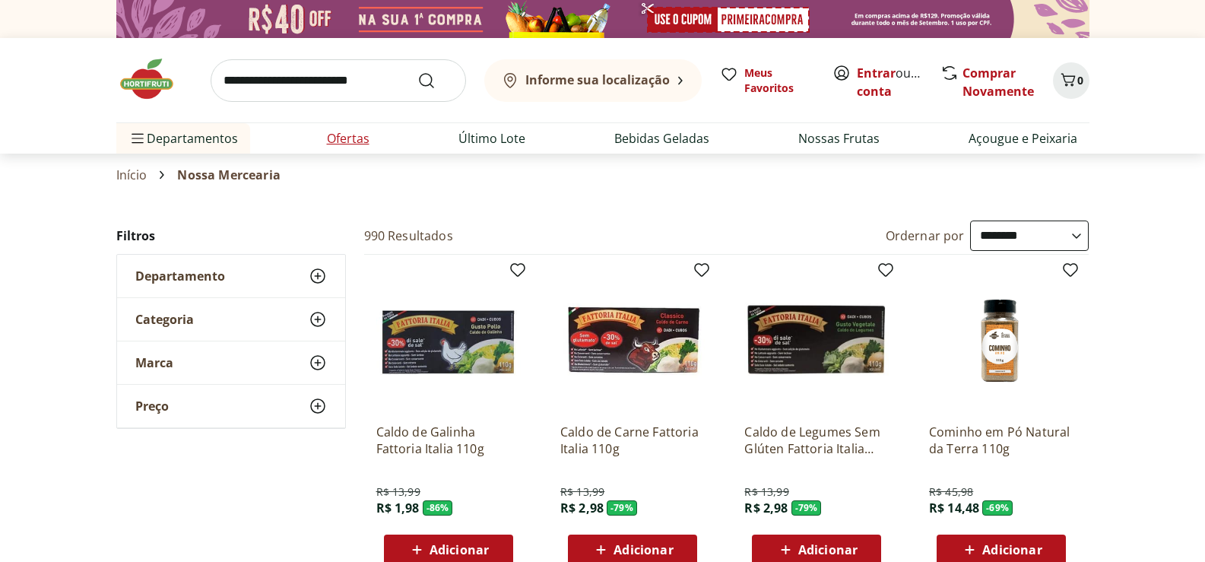
click at [337, 140] on link "Ofertas" at bounding box center [348, 138] width 43 height 18
select select "**********"
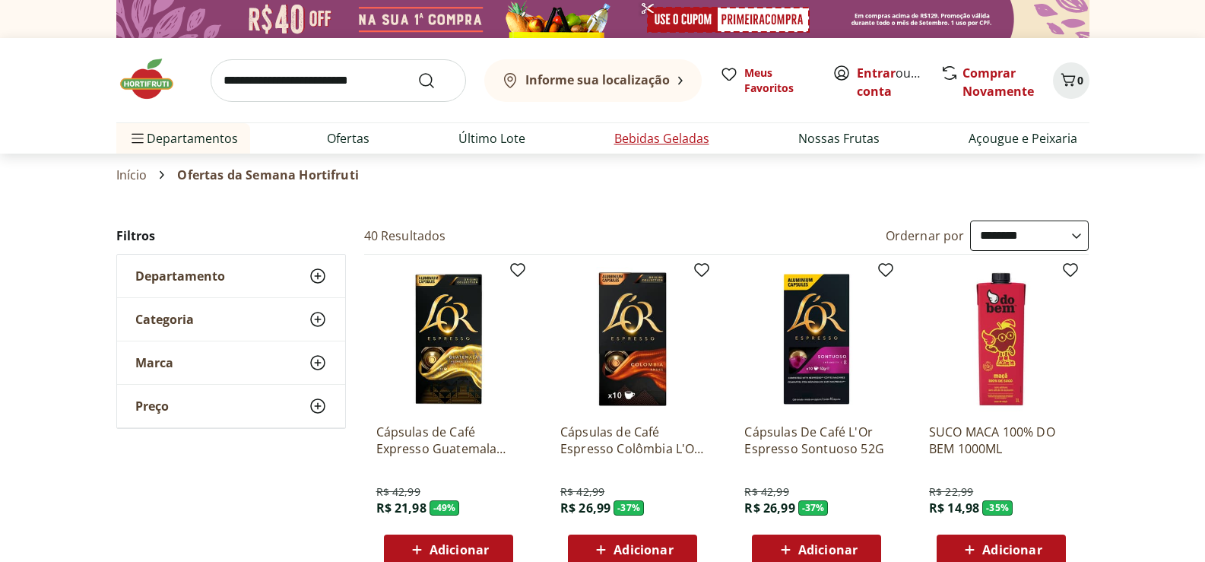
click at [624, 143] on link "Bebidas Geladas" at bounding box center [661, 138] width 95 height 18
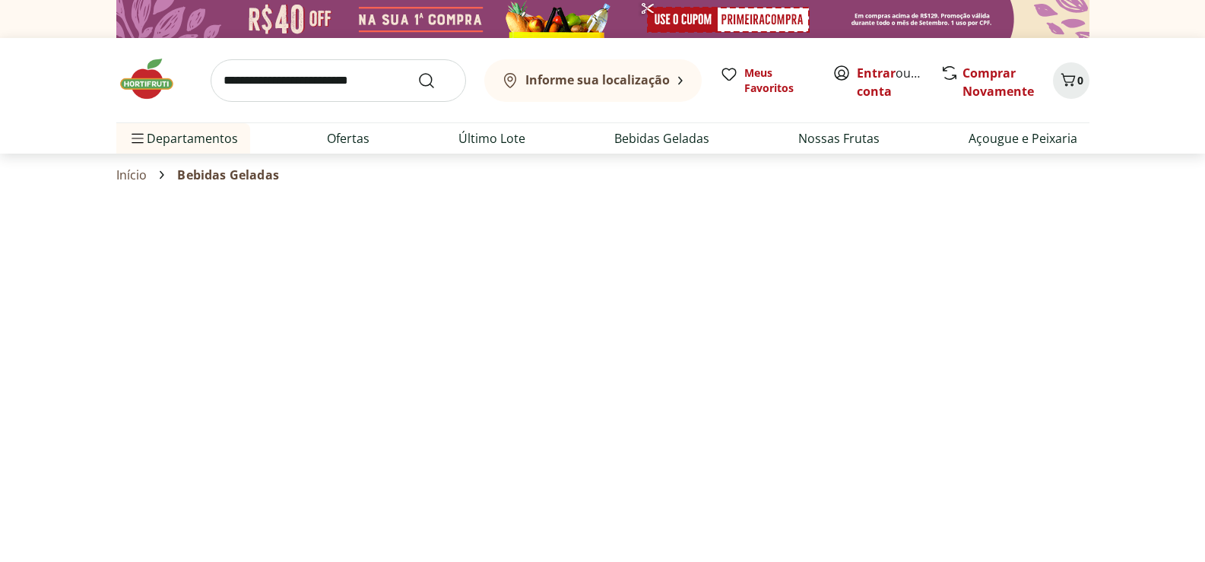
select select "**********"
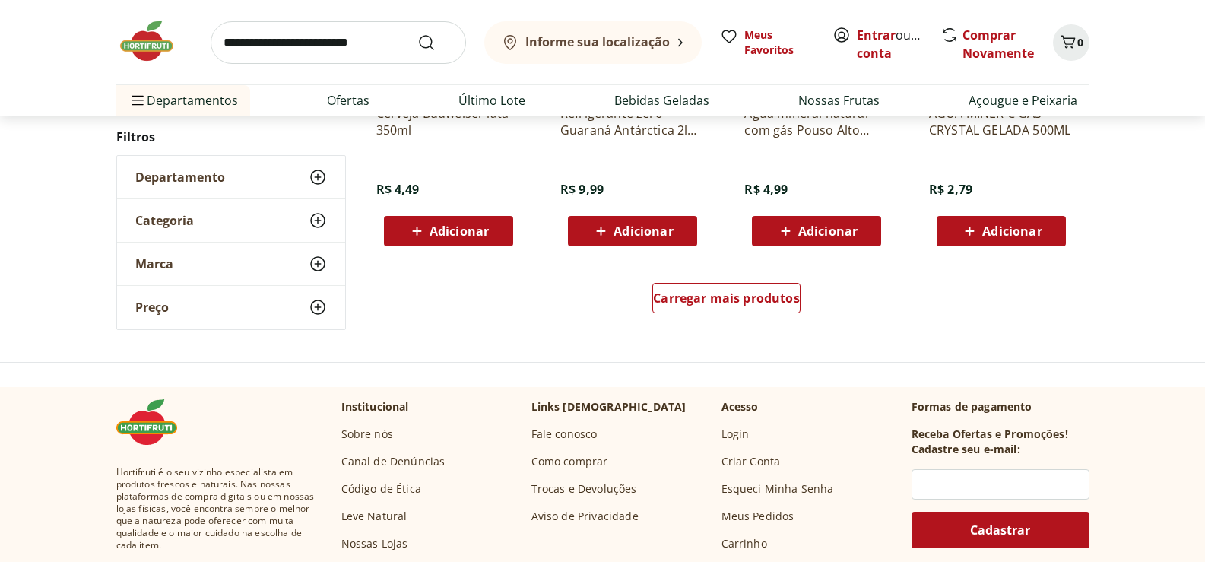
scroll to position [988, 0]
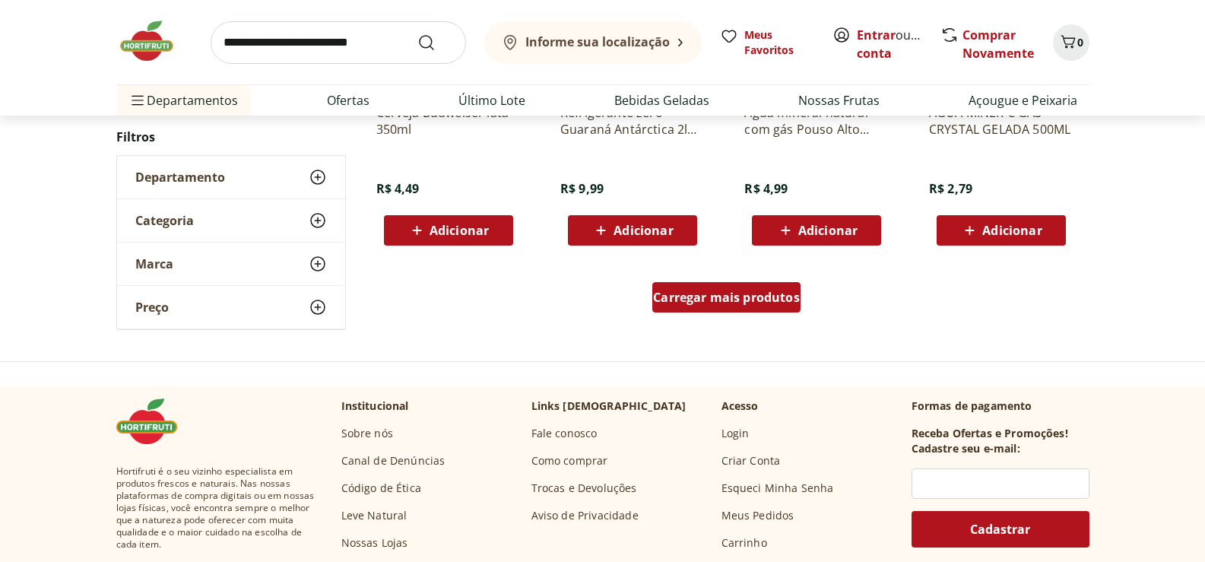
click at [734, 300] on span "Carregar mais produtos" at bounding box center [726, 297] width 147 height 12
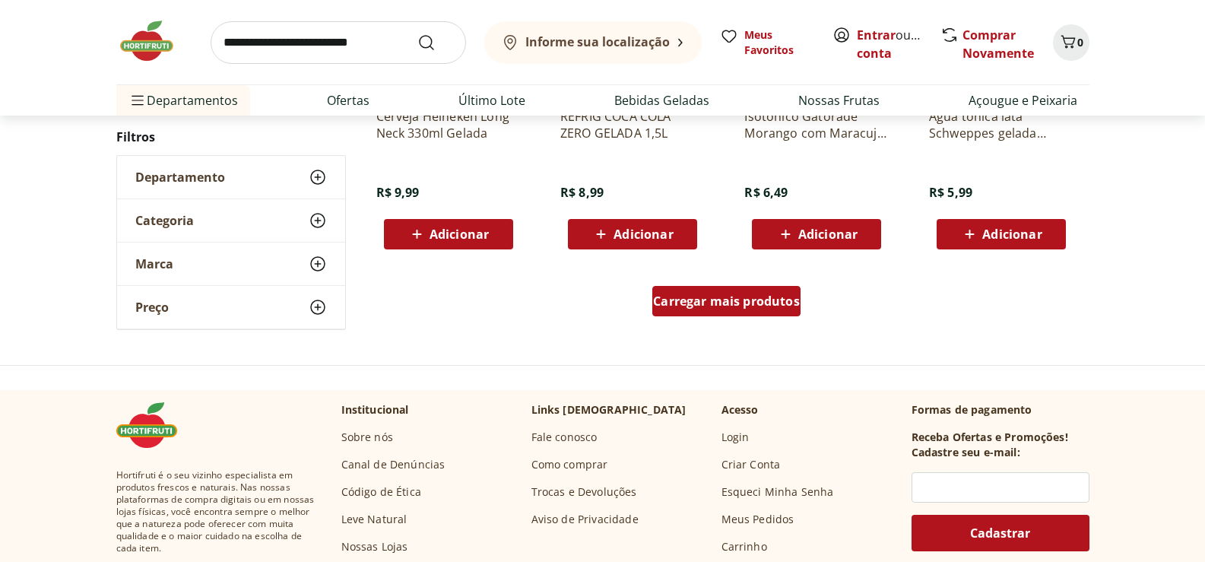
scroll to position [1977, 0]
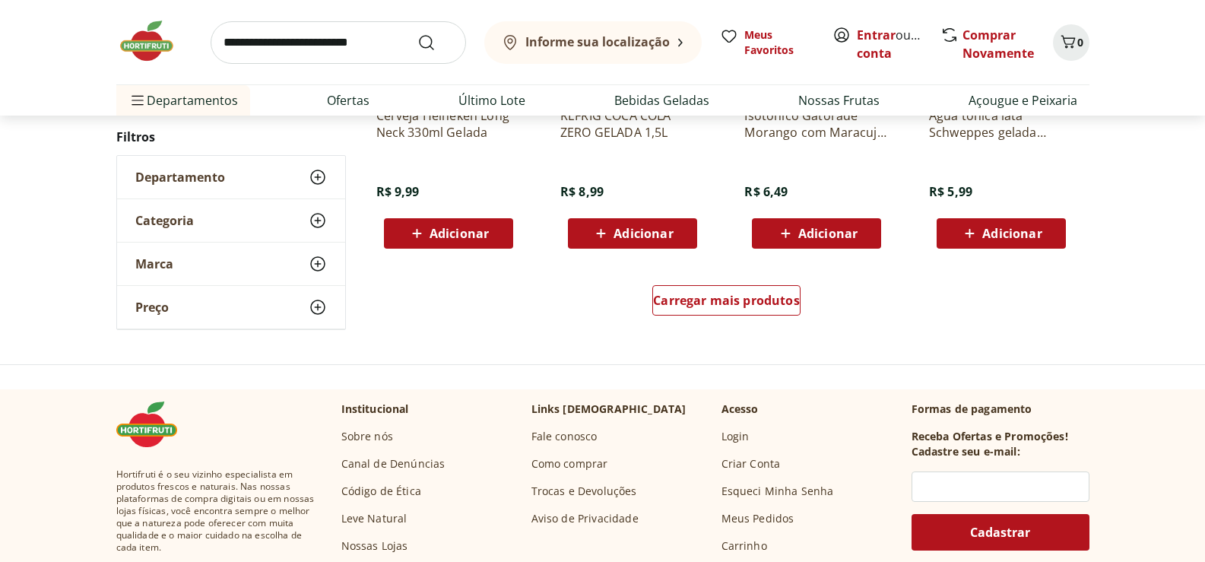
click at [312, 266] on icon at bounding box center [318, 264] width 18 height 18
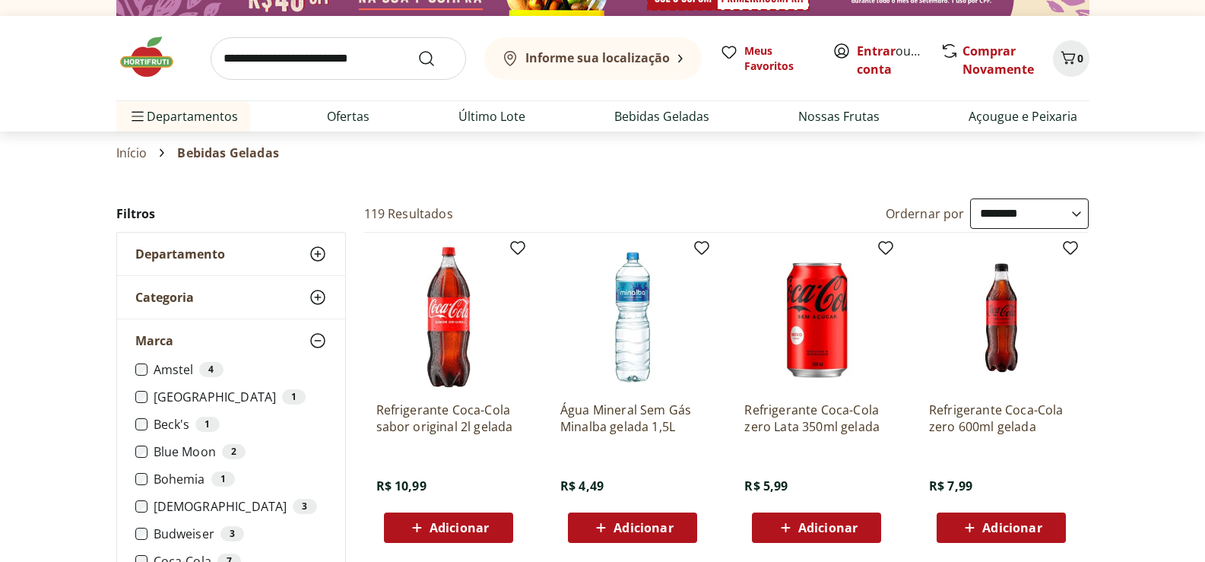
scroll to position [0, 0]
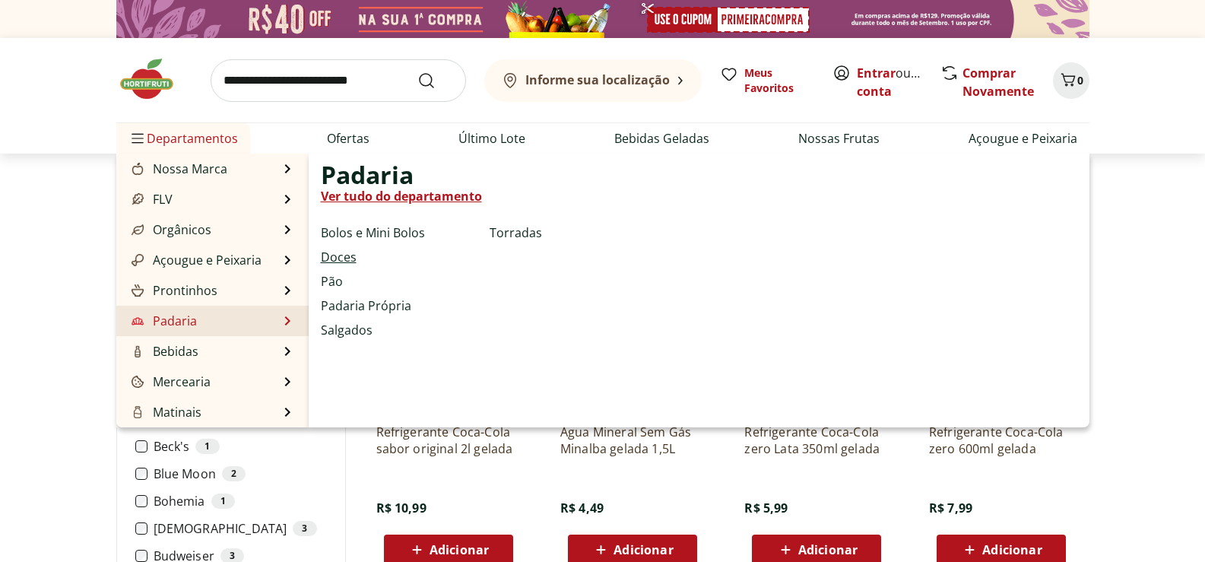
click at [345, 255] on link "Doces" at bounding box center [339, 257] width 36 height 18
select select "**********"
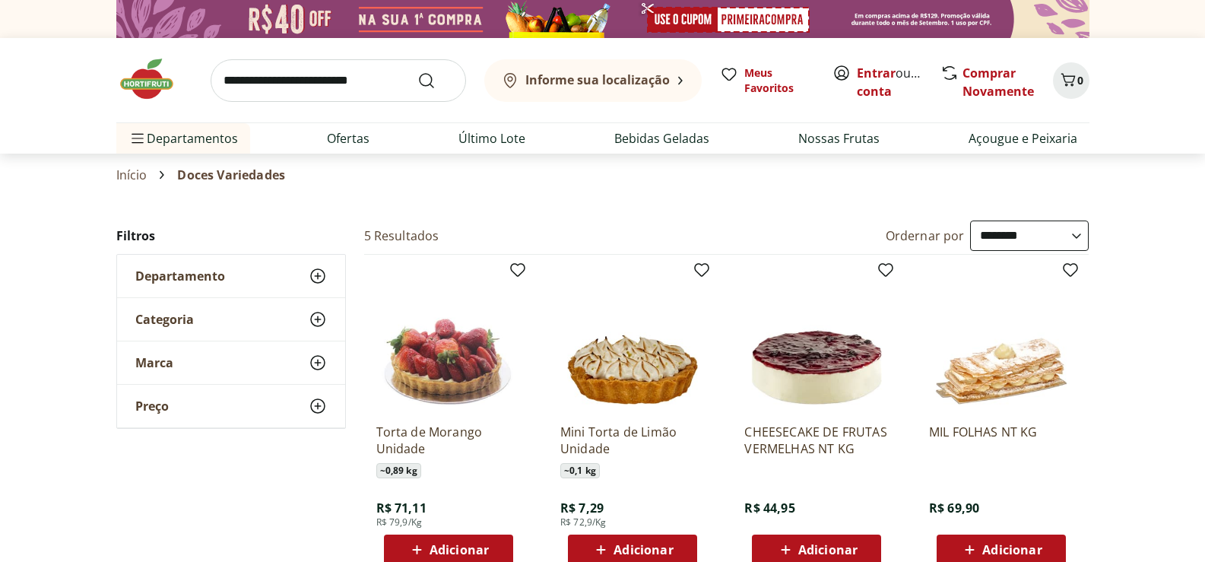
click at [319, 274] on icon at bounding box center [318, 276] width 18 height 18
click at [314, 366] on icon at bounding box center [318, 365] width 18 height 18
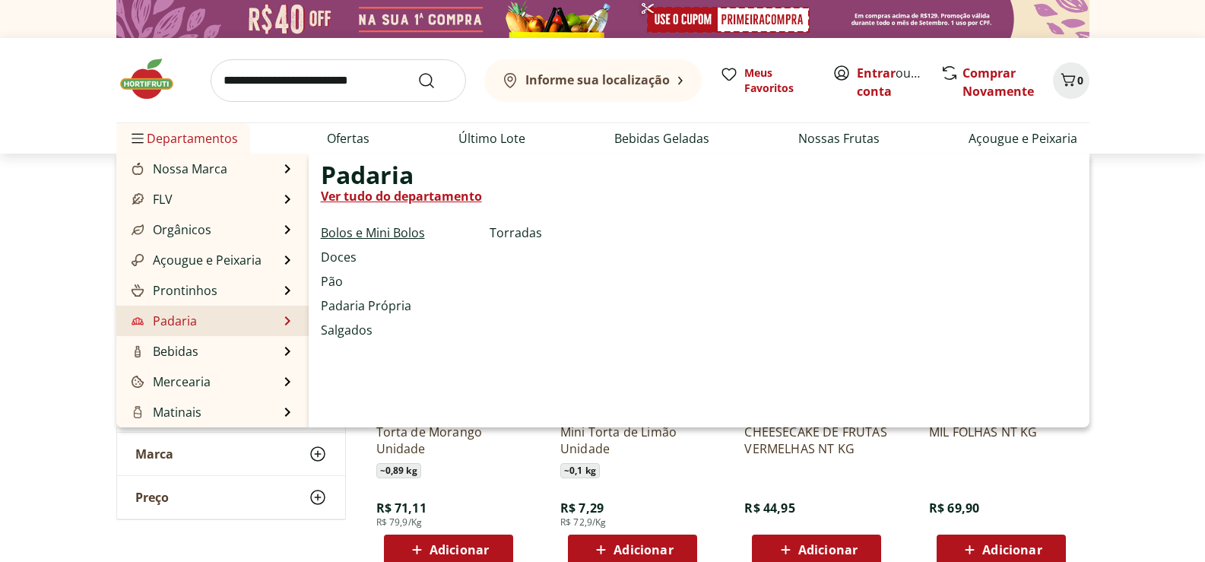
click at [350, 224] on link "Bolos e Mini Bolos" at bounding box center [373, 233] width 104 height 18
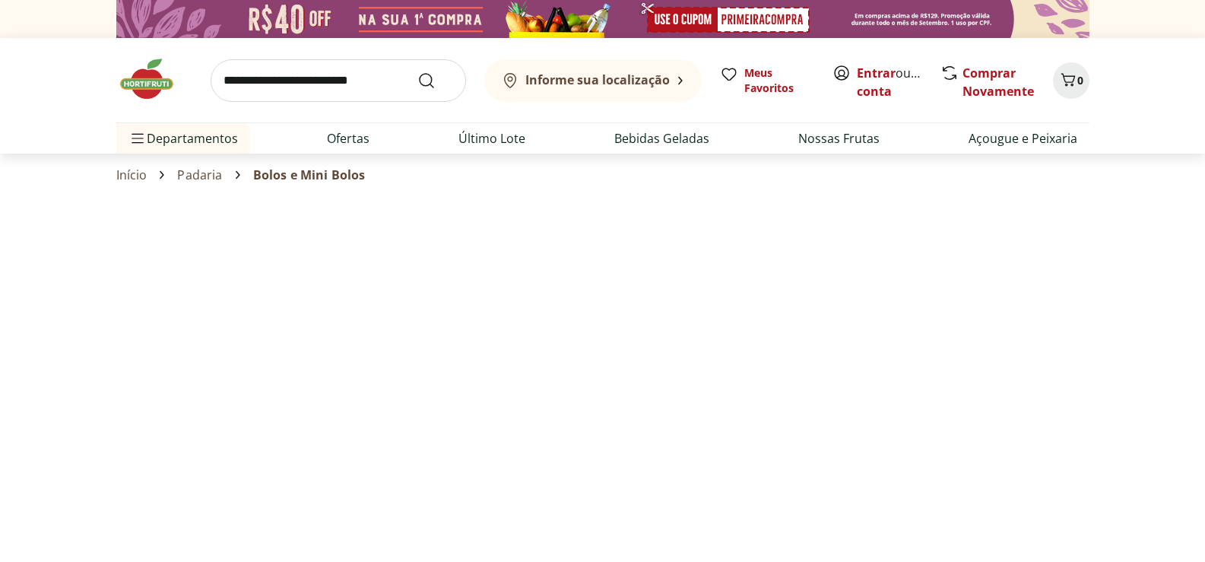
select select "**********"
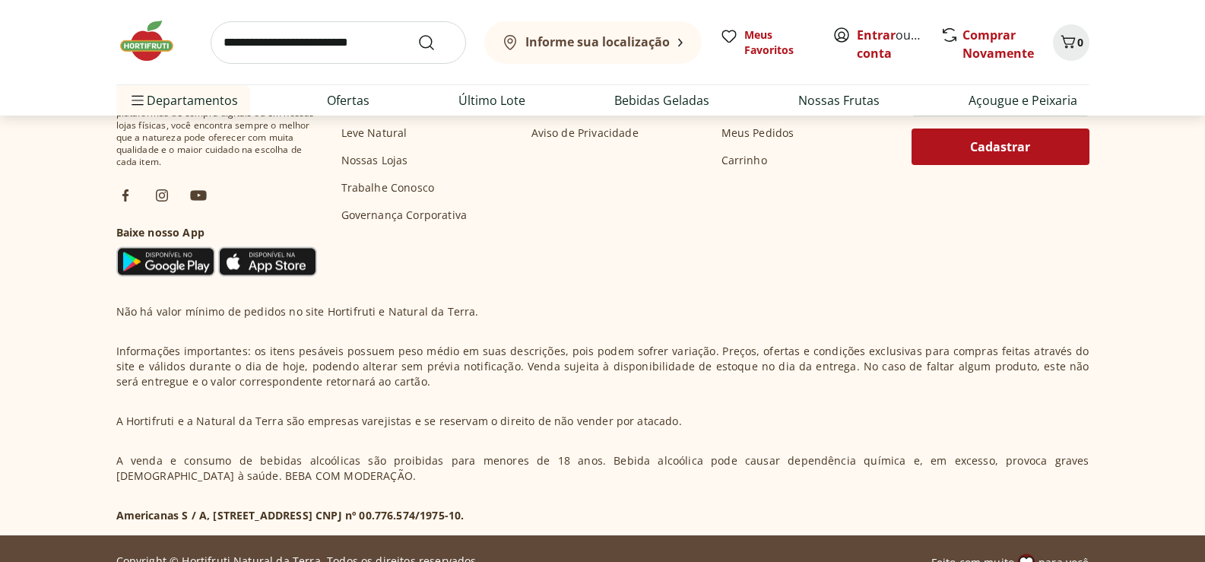
scroll to position [1399, 0]
